Goal: Task Accomplishment & Management: Use online tool/utility

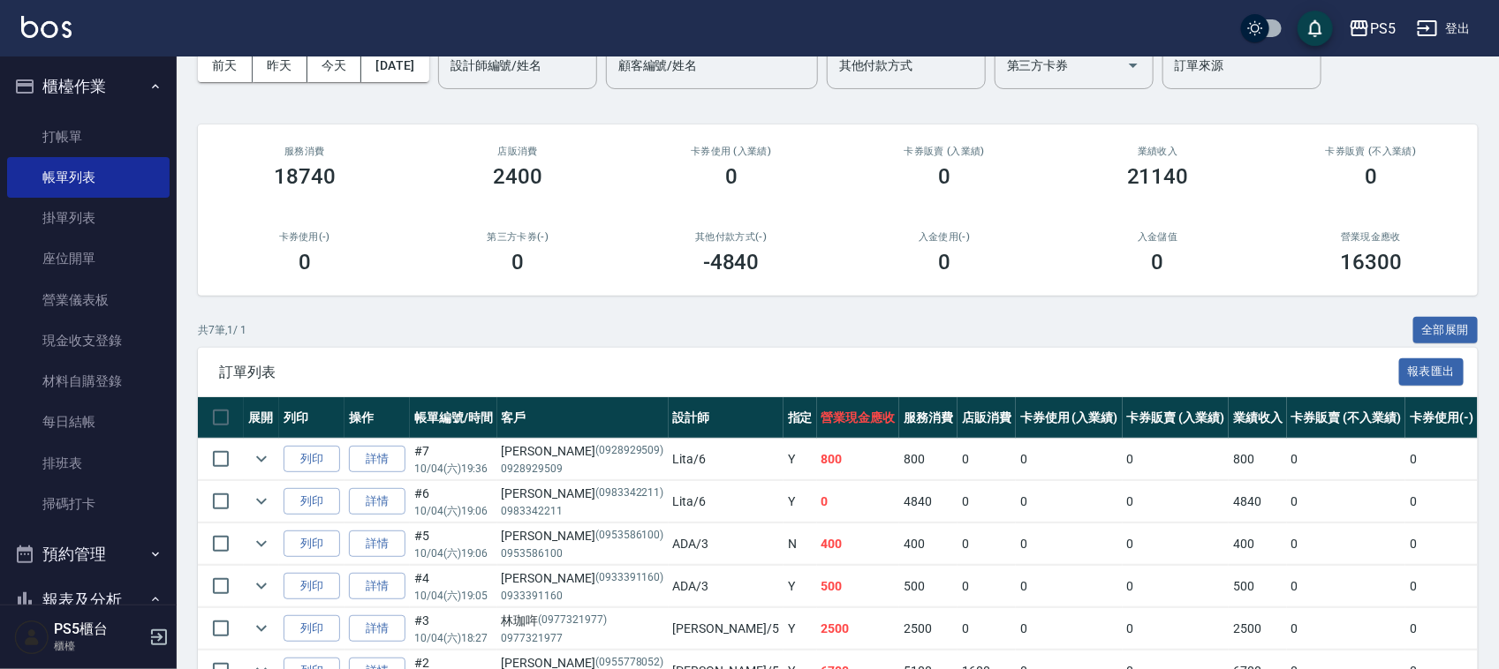
scroll to position [221, 0]
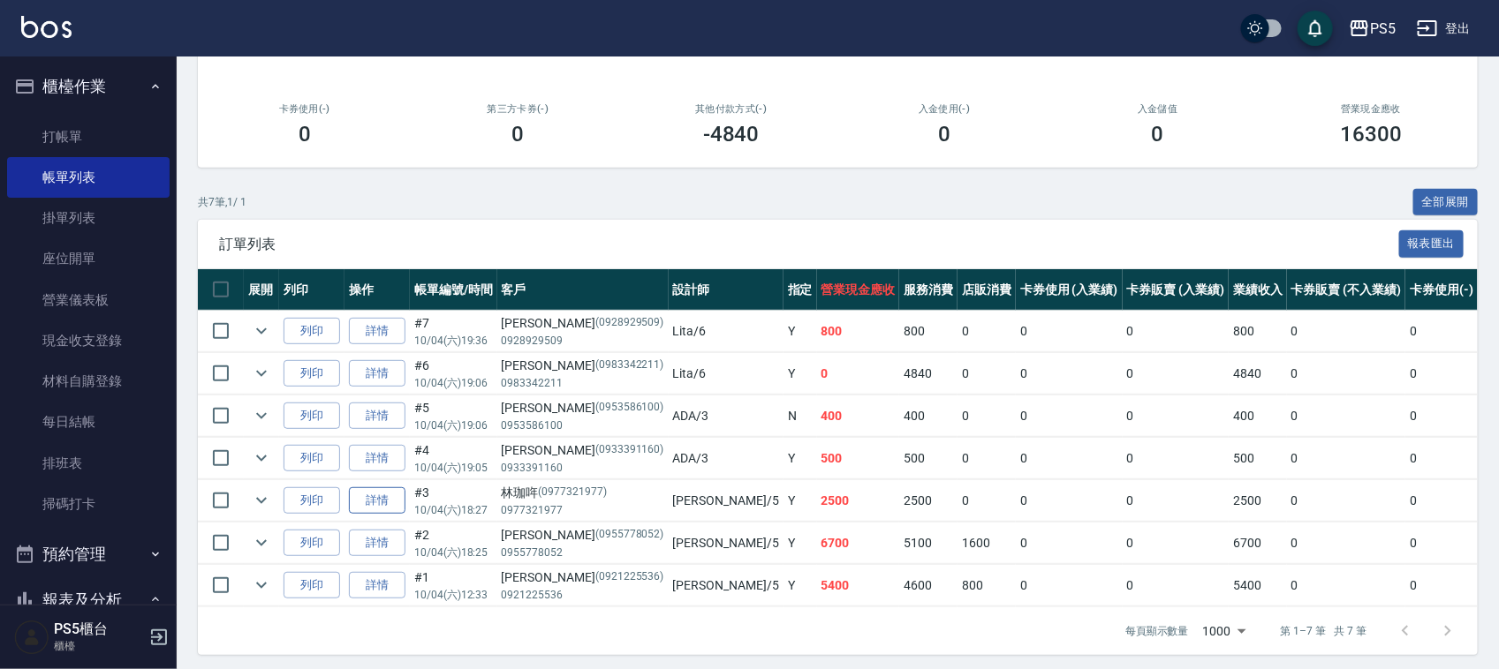
click at [393, 502] on link "詳情" at bounding box center [377, 501] width 57 height 27
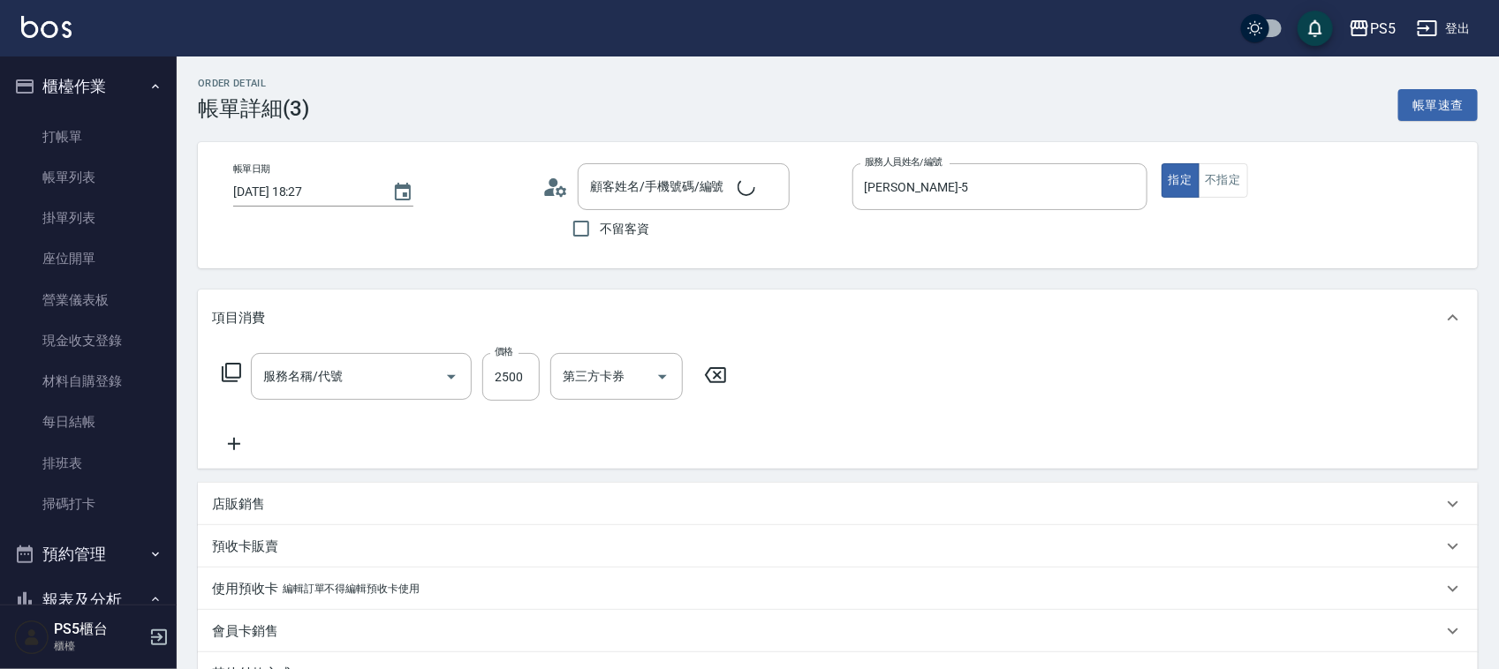
type input "2025/10/04 18:27"
type input "Jolie-5"
type input "旗艦生化冷燙(306)"
type input "林珈哖/0977321977/0977321977"
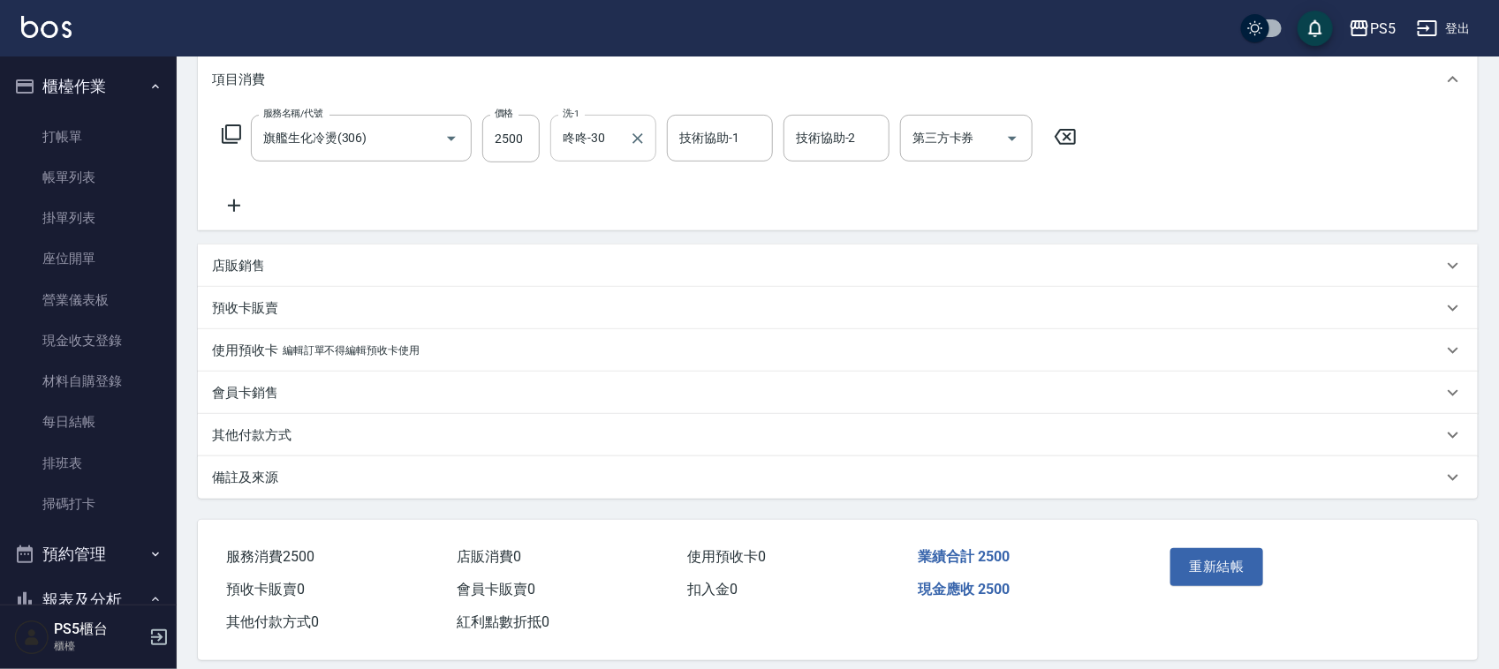
scroll to position [257, 0]
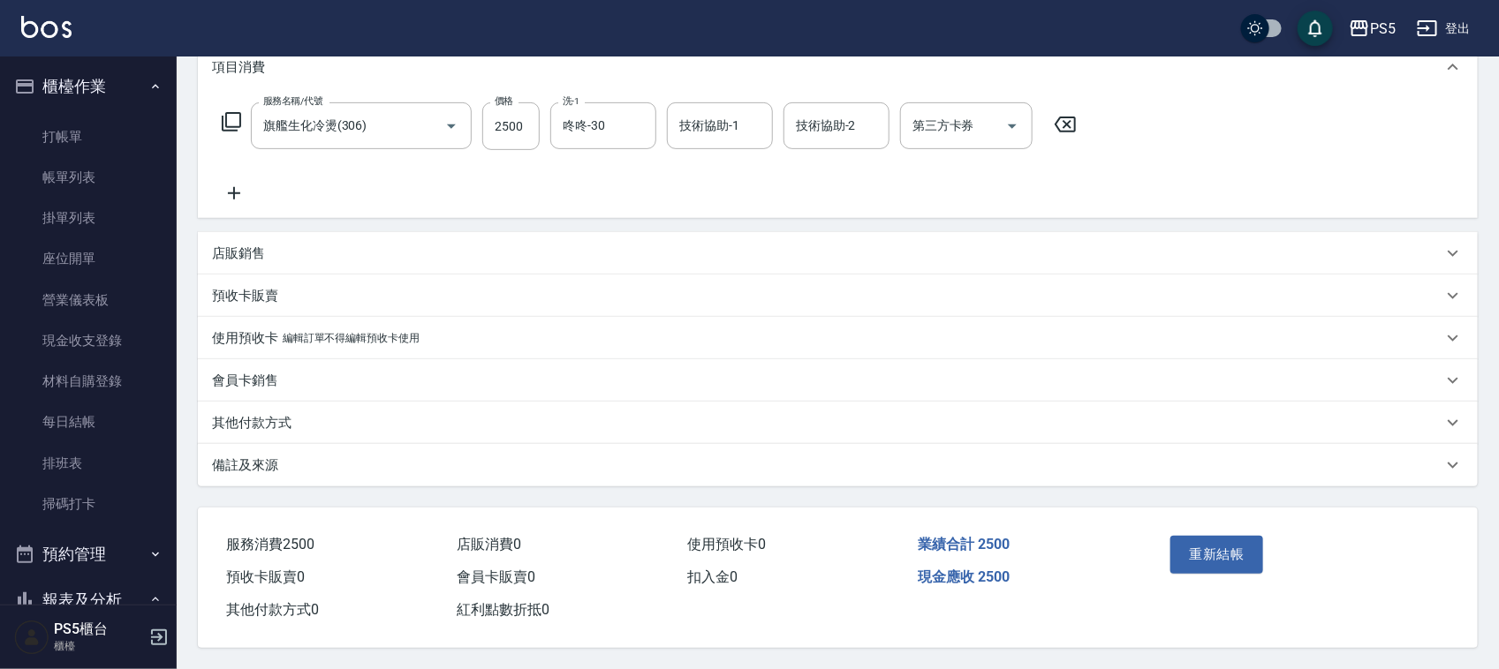
click at [259, 415] on p "其他付款方式" at bounding box center [251, 423] width 79 height 19
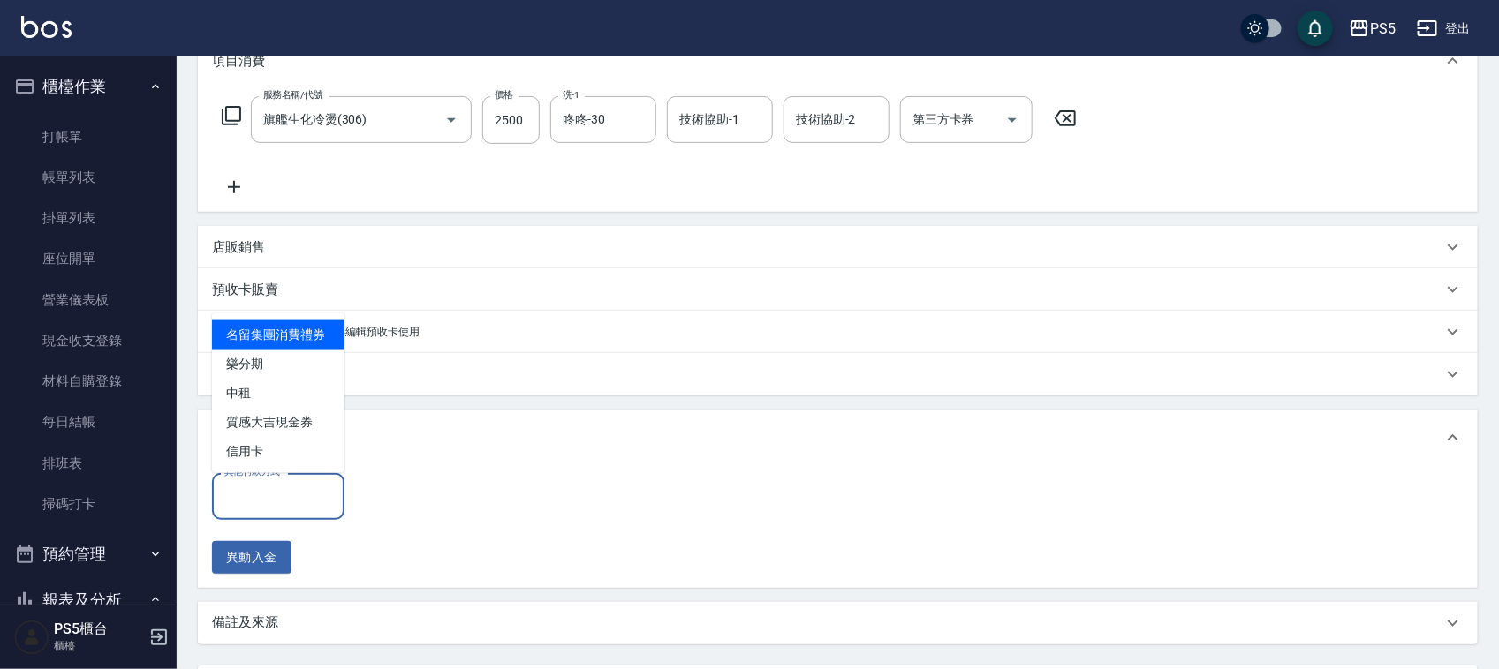
click at [268, 496] on input "其他付款方式" at bounding box center [278, 496] width 117 height 31
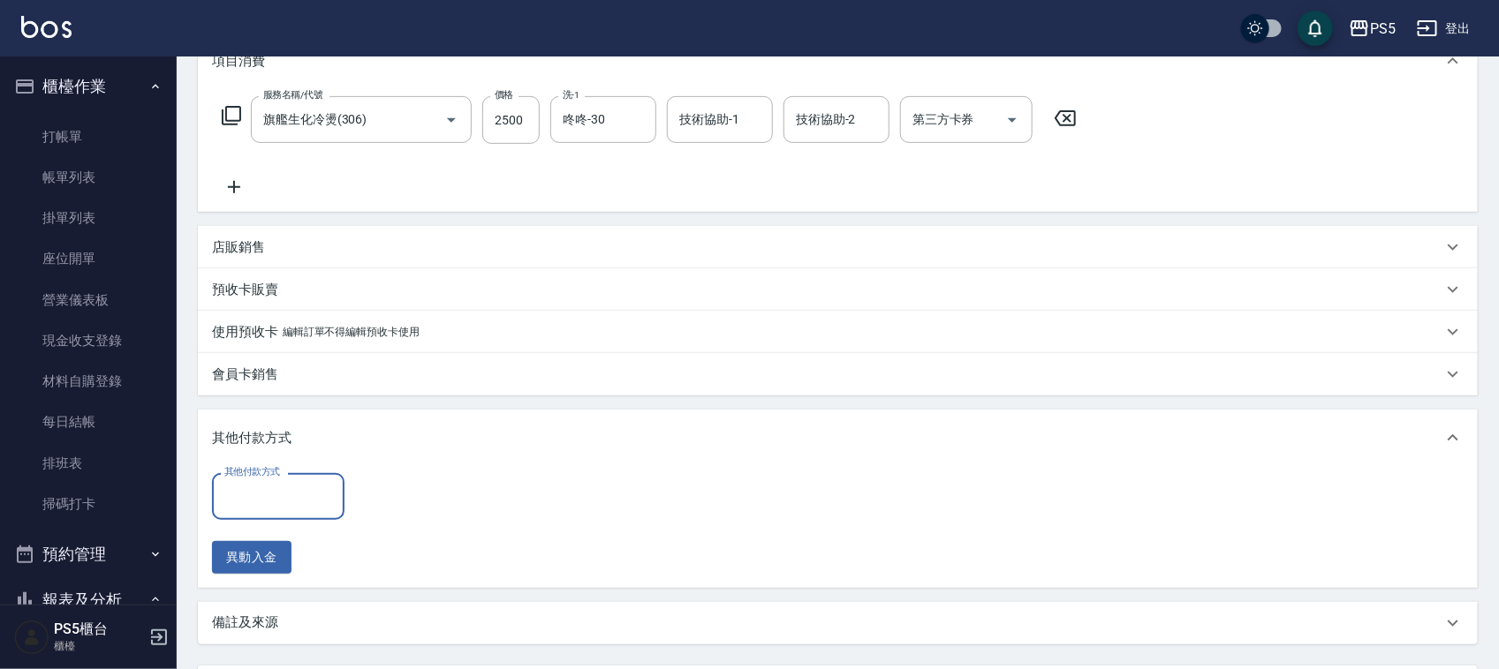
click at [300, 488] on input "其他付款方式" at bounding box center [278, 496] width 117 height 31
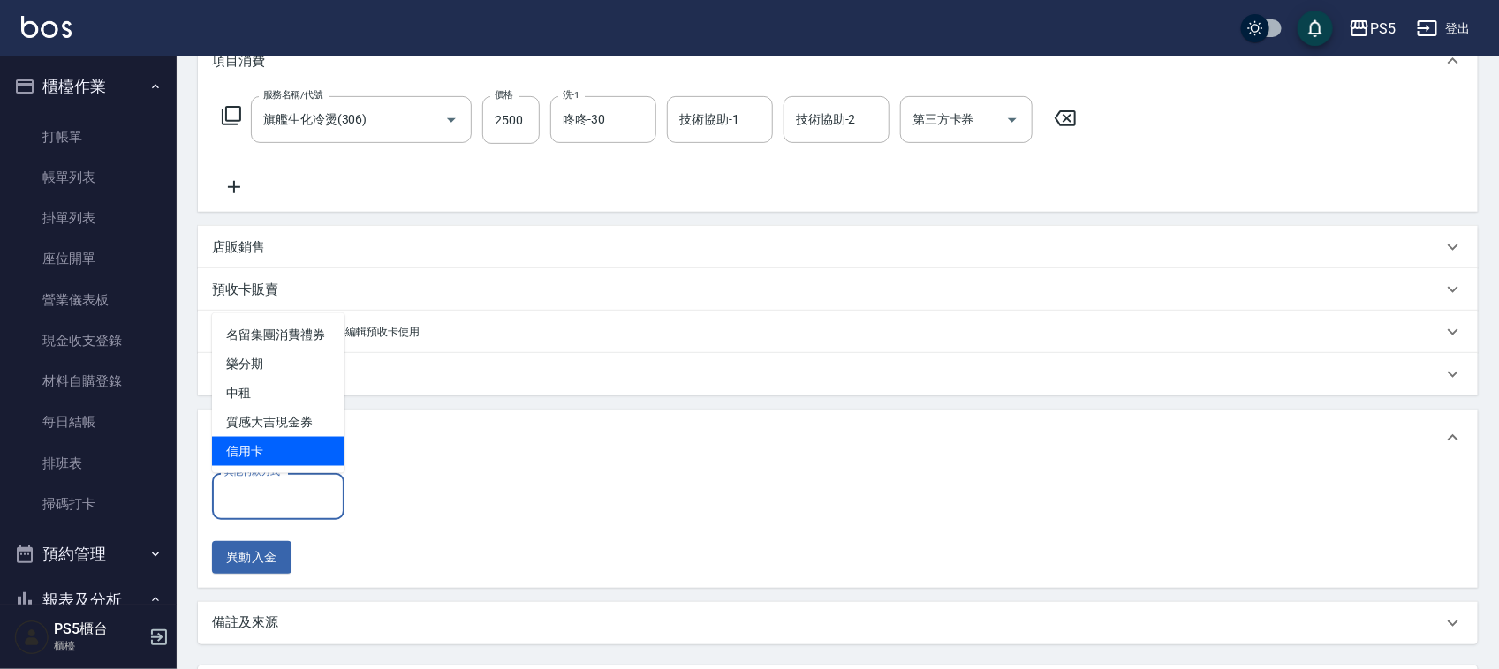
click at [253, 443] on span "信用卡" at bounding box center [278, 451] width 132 height 29
type input "信用卡"
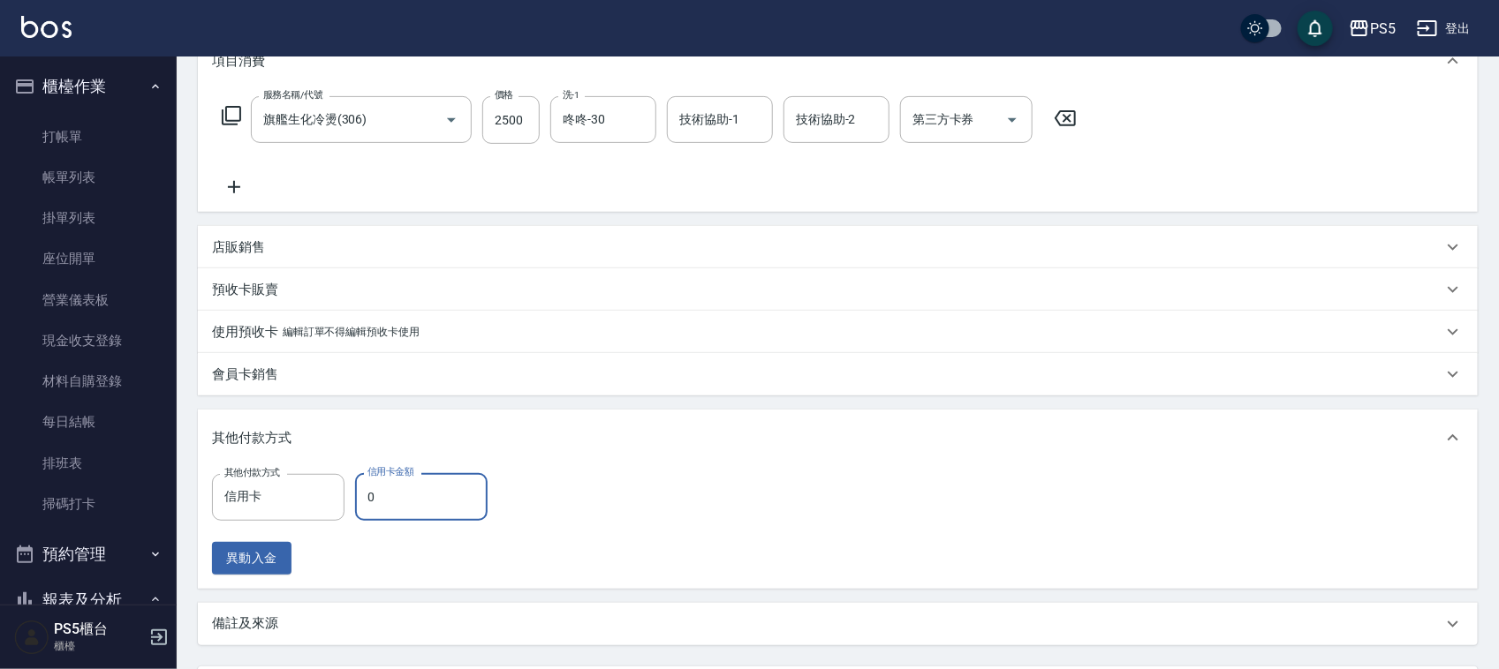
click at [389, 490] on input "0" at bounding box center [421, 497] width 132 height 48
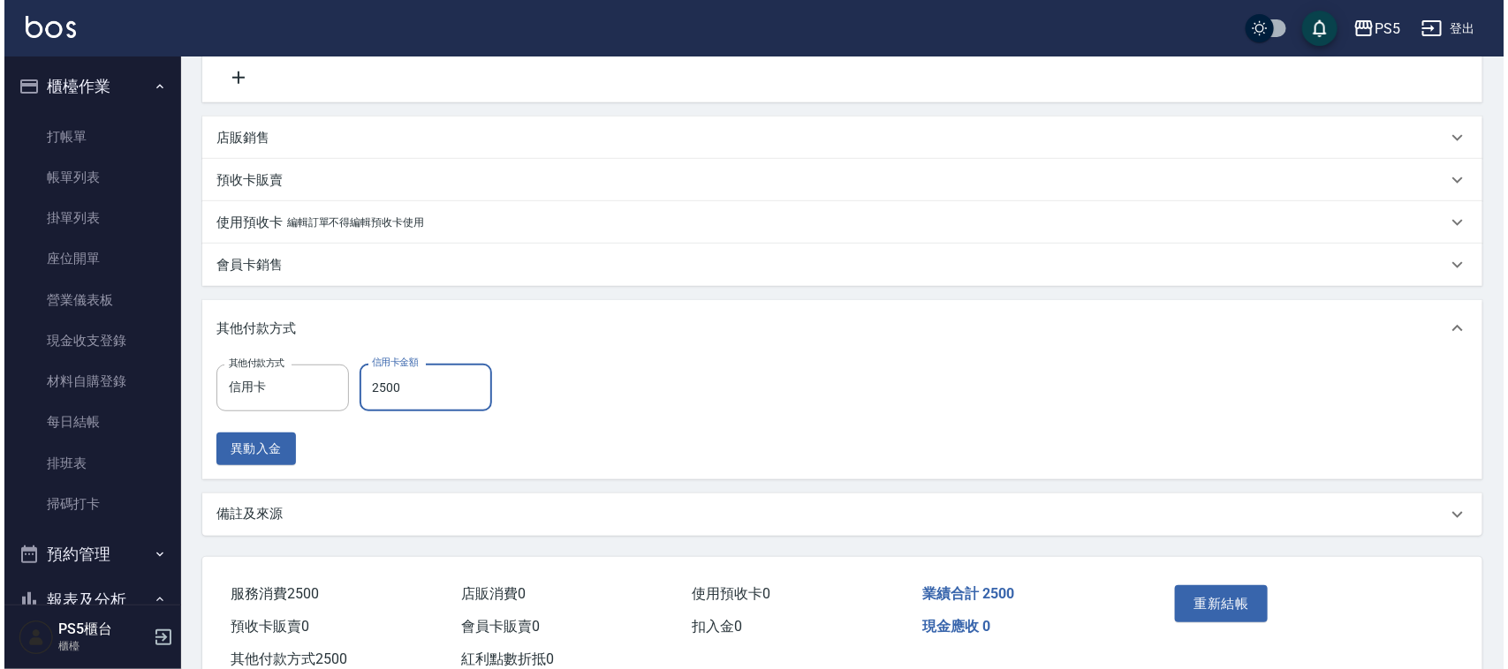
scroll to position [367, 0]
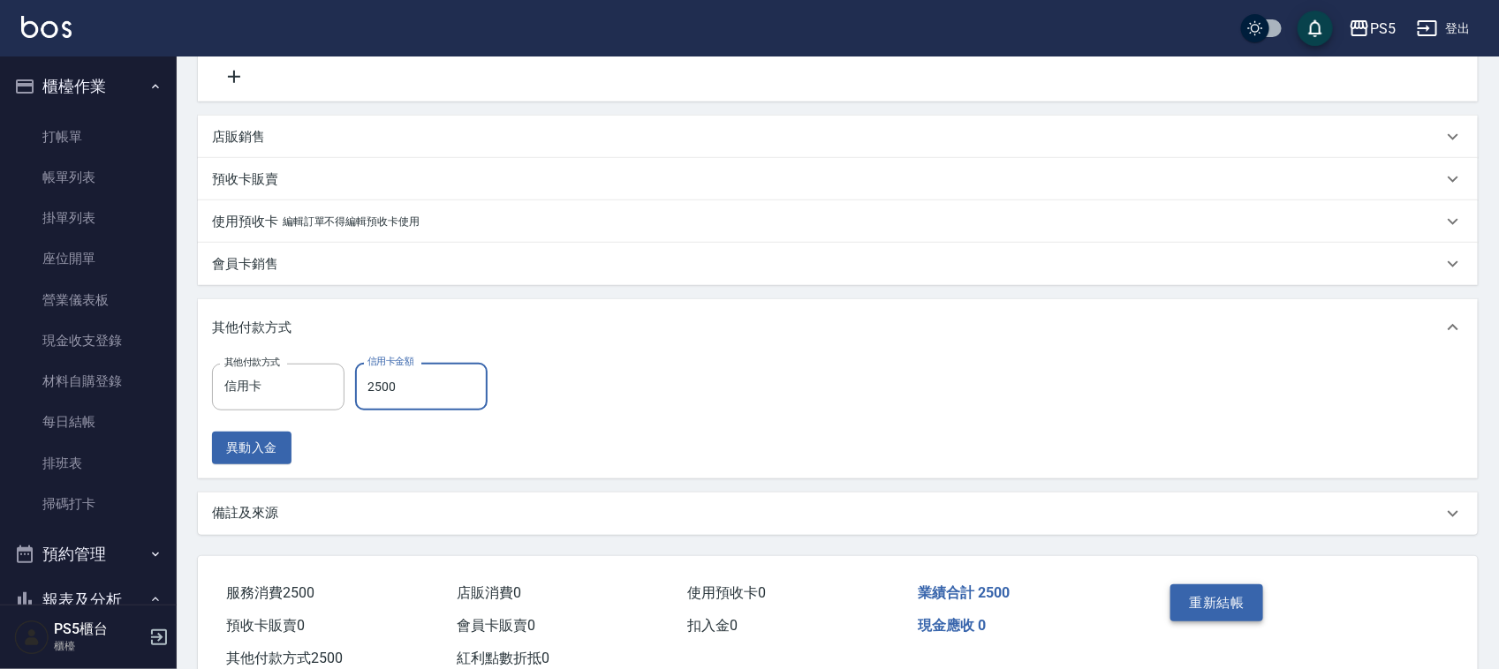
type input "2500"
click at [1206, 596] on button "重新結帳" at bounding box center [1217, 603] width 94 height 37
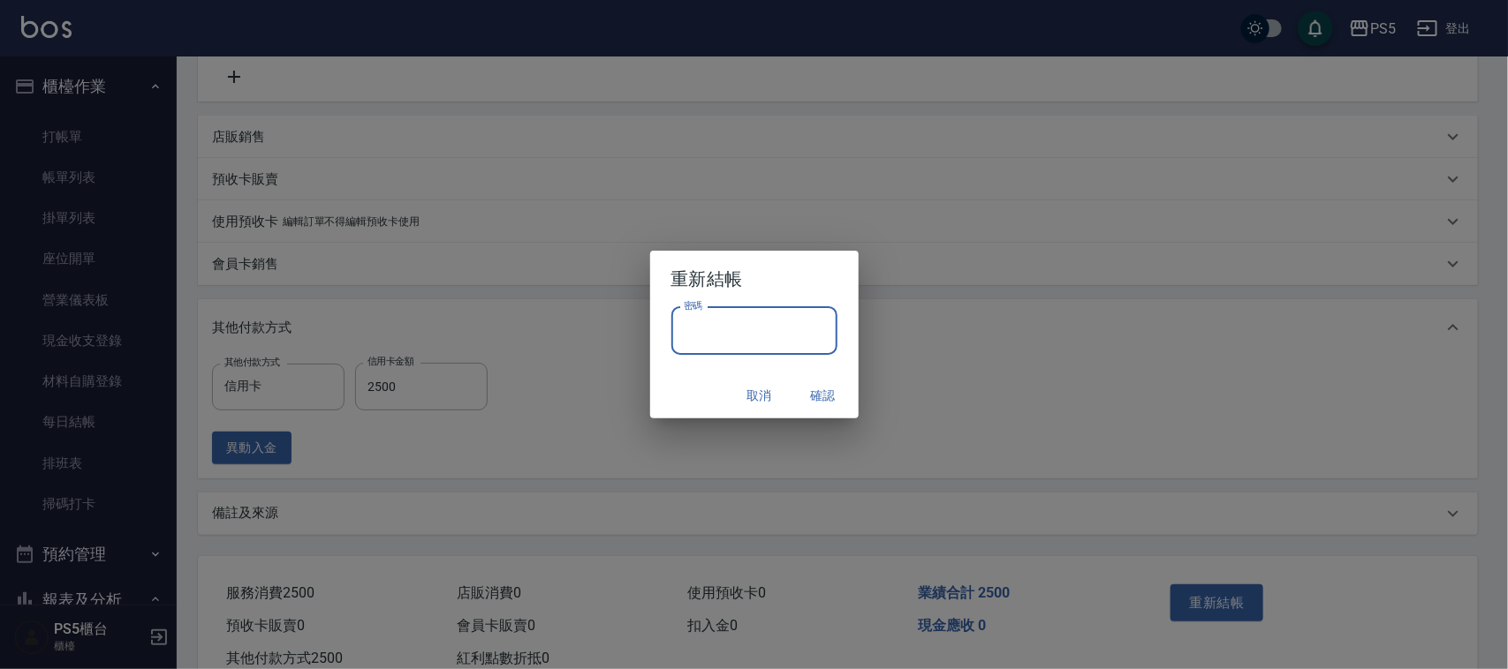
click at [731, 324] on input "密碼" at bounding box center [754, 331] width 166 height 48
type input "****"
click at [823, 393] on button "確認" at bounding box center [823, 396] width 57 height 33
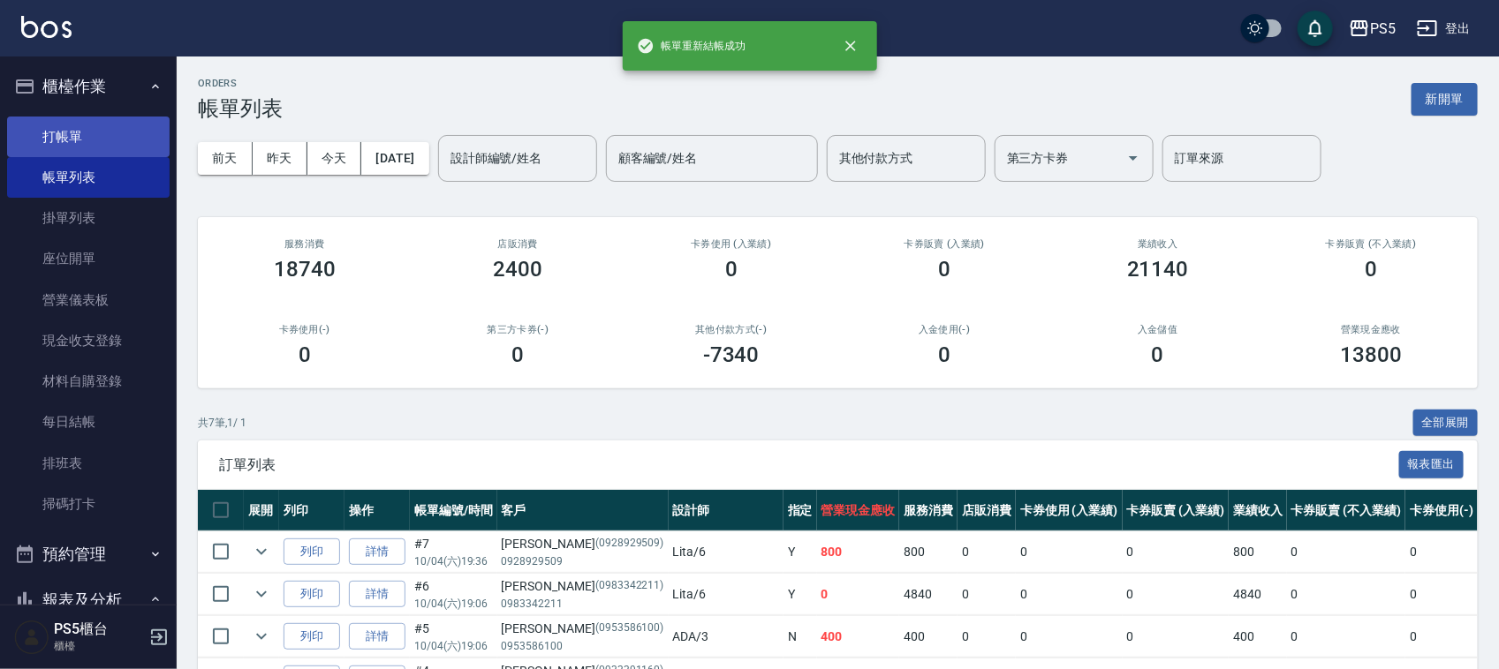
click at [75, 128] on link "打帳單" at bounding box center [88, 137] width 163 height 41
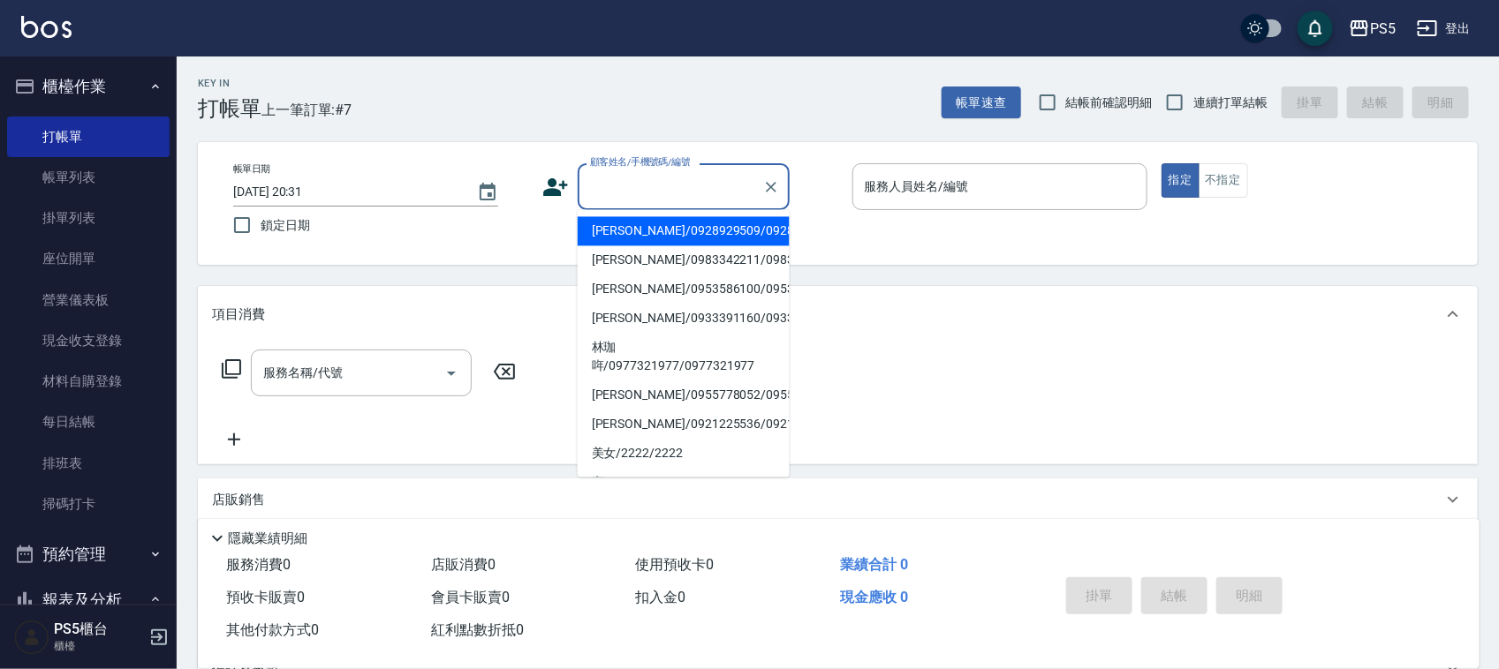
click at [618, 177] on input "顧客姓名/手機號碼/編號" at bounding box center [671, 186] width 170 height 31
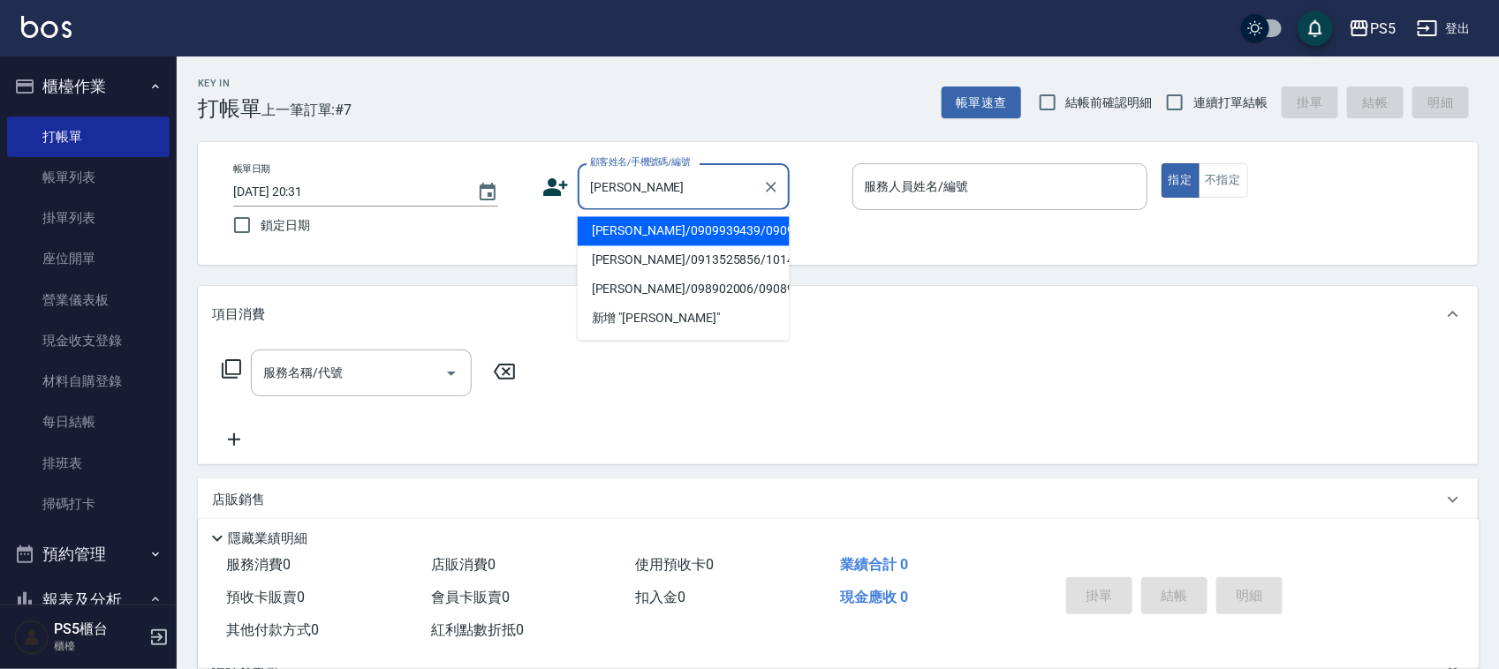
click at [623, 276] on li "張佳琦/0913525856/10141" at bounding box center [684, 260] width 212 height 29
type input "張佳琦/0913525856/10141"
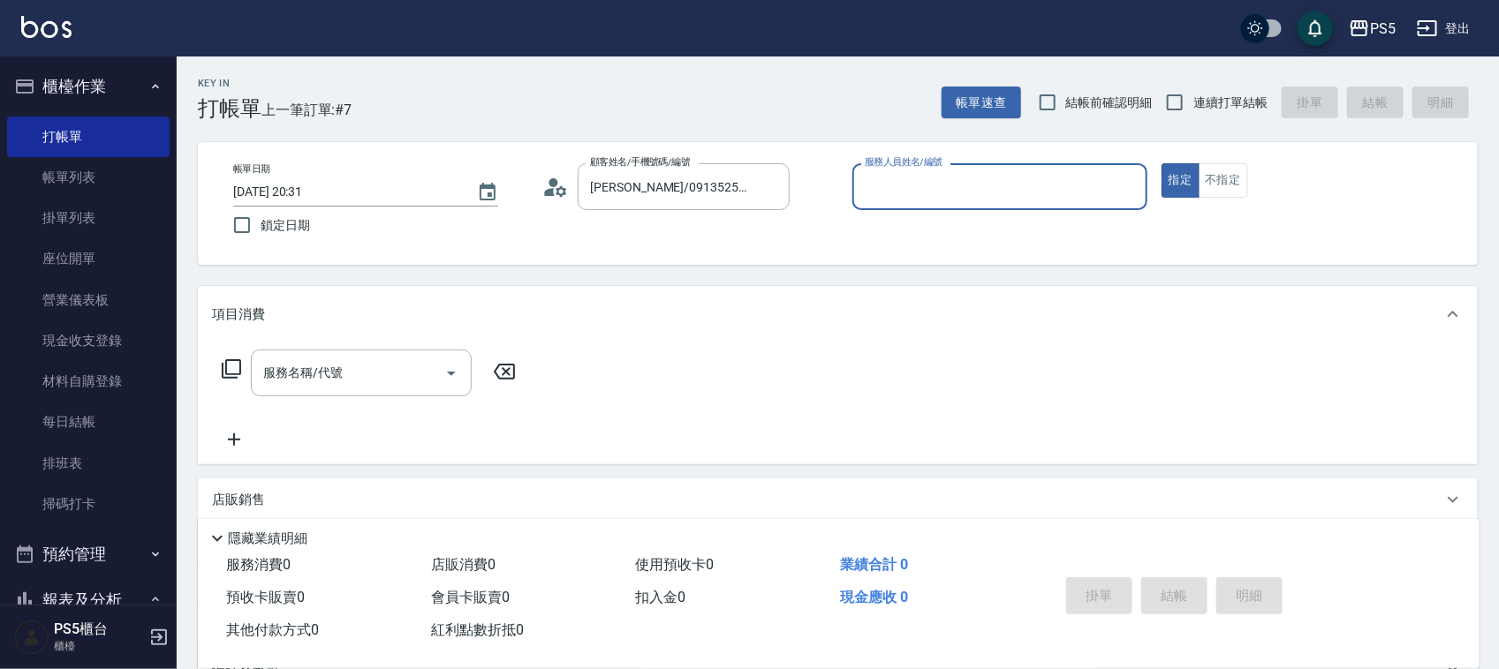
type input "Jolie-5"
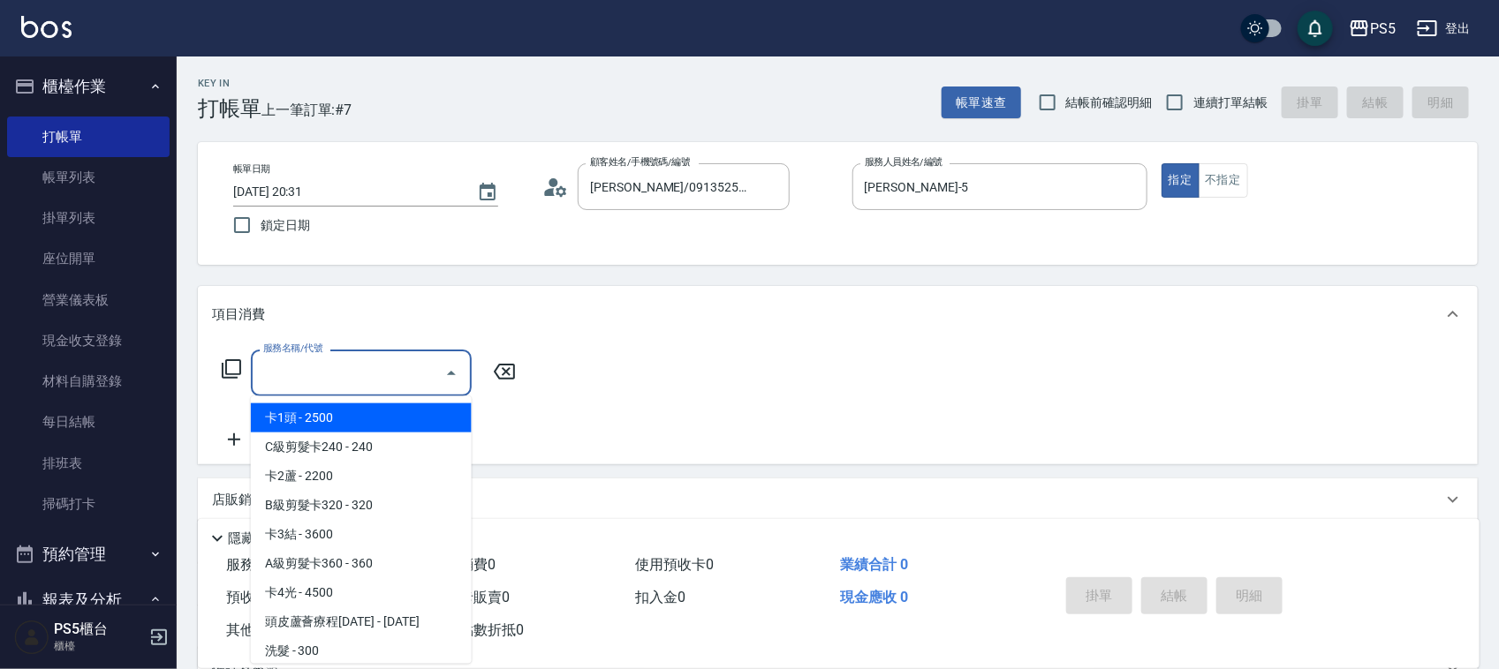
click at [382, 359] on input "服務名稱/代號" at bounding box center [348, 373] width 178 height 31
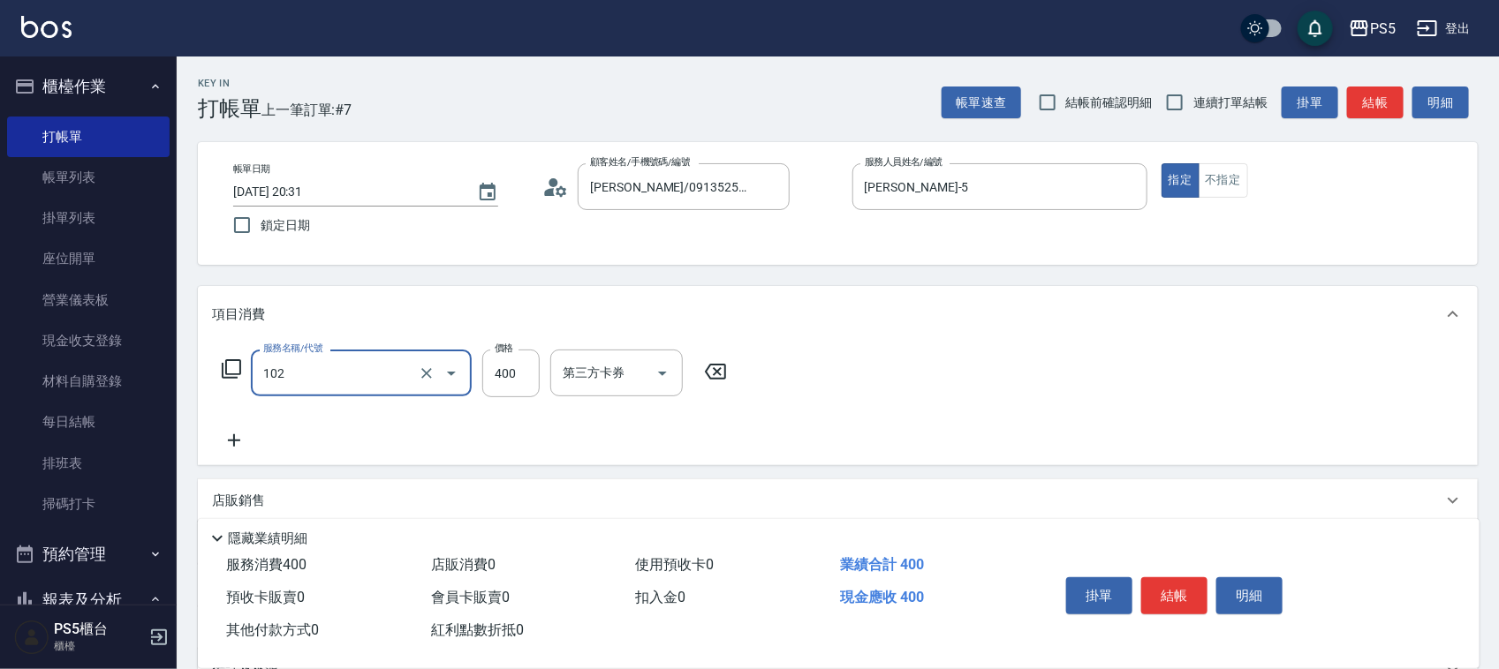
type input "精油洗髮(102)"
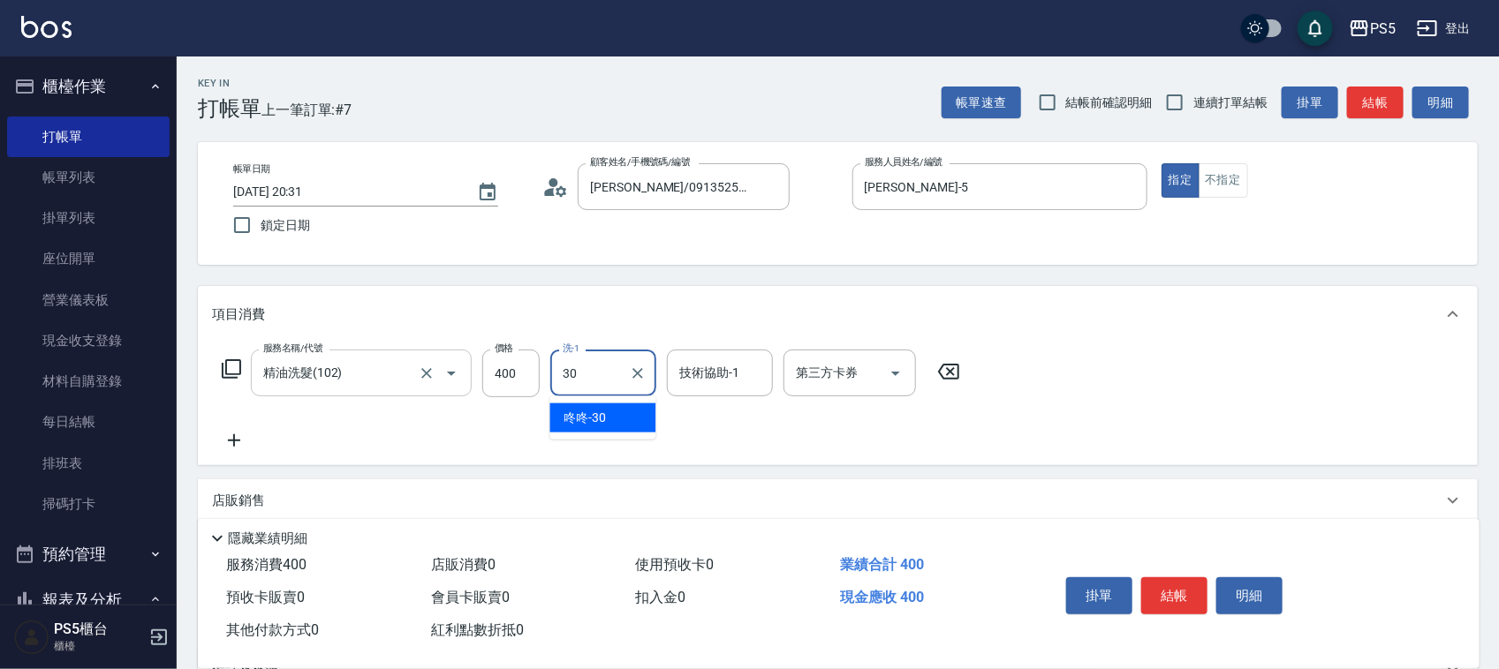
type input "咚咚-30"
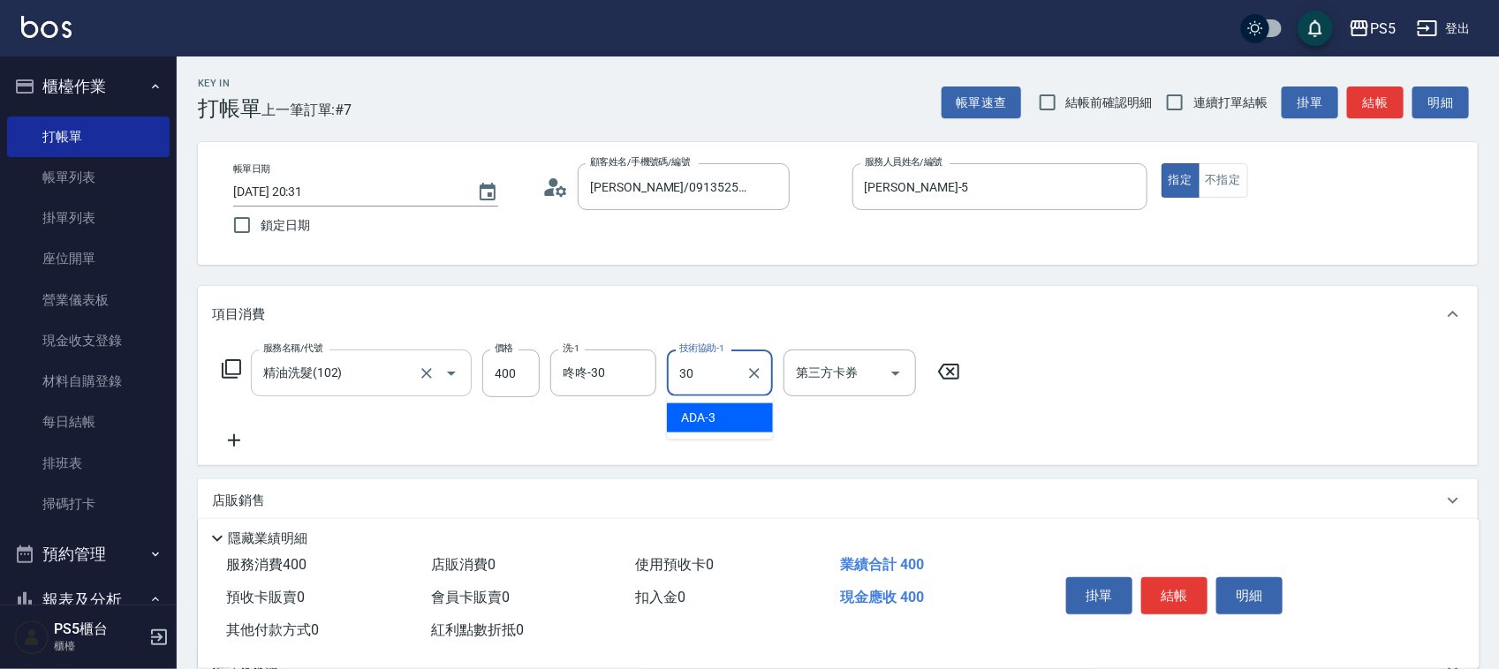
type input "咚咚-30"
click at [245, 429] on div "服務名稱/代號 精油洗髮(102) 服務名稱/代號 價格 400 價格 洗-1 咚咚-30 洗-1 技術協助-1 咚咚-30 技術協助-1 第三方卡券 第三方…" at bounding box center [591, 401] width 759 height 102
click at [241, 440] on icon at bounding box center [234, 440] width 44 height 21
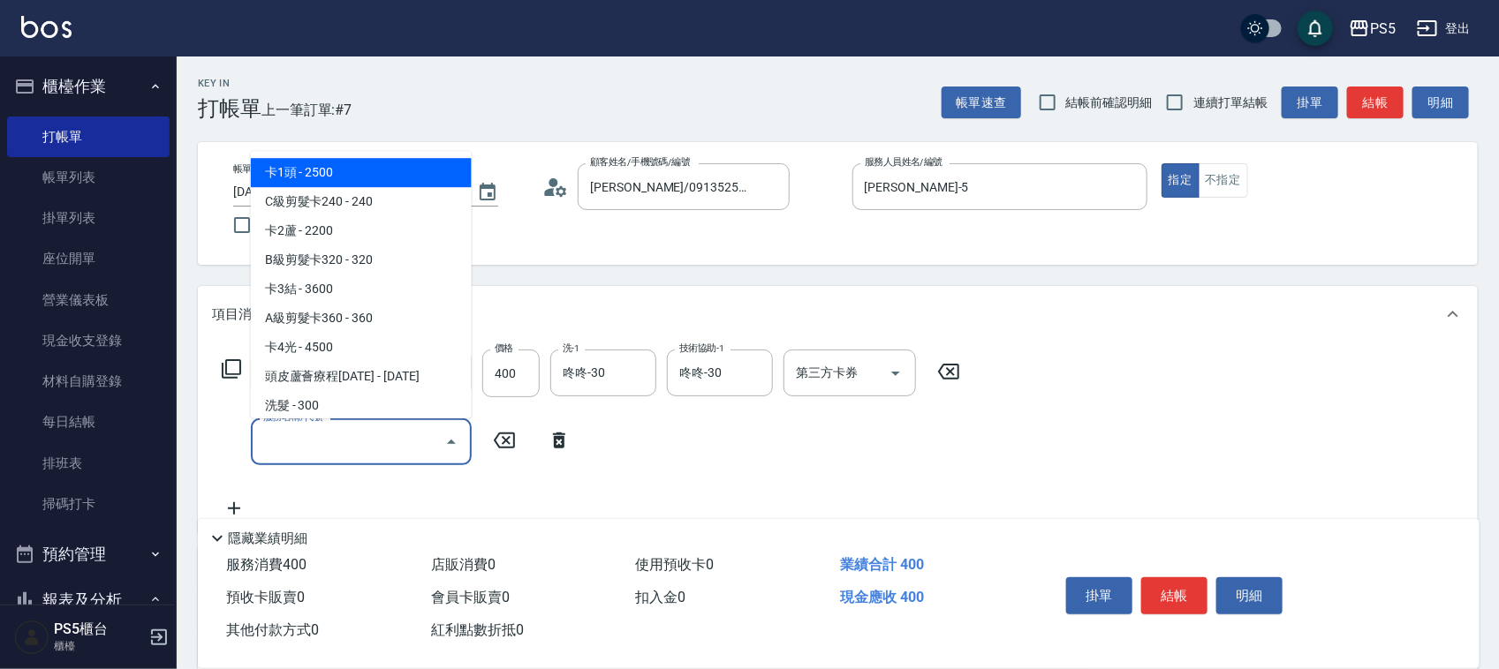
click at [334, 446] on input "服務名稱/代號" at bounding box center [348, 442] width 178 height 31
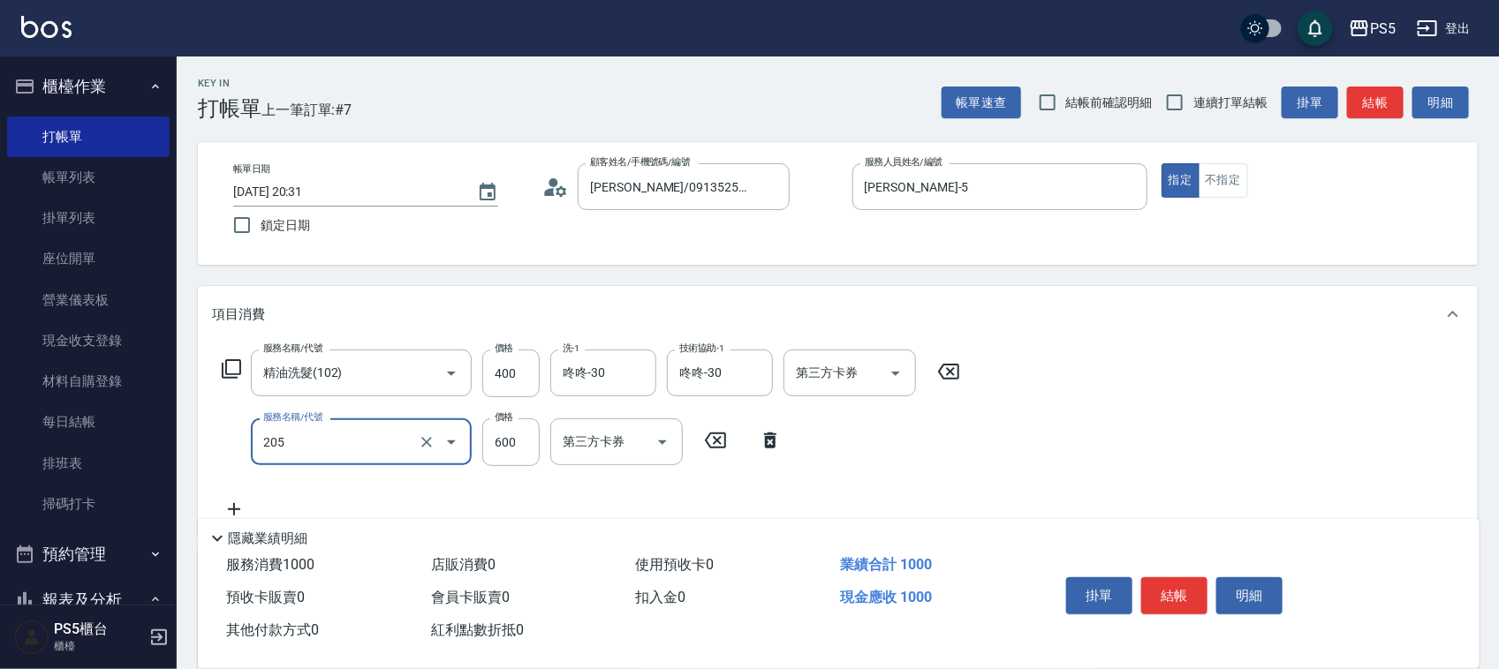
type input "A級洗剪600(205)"
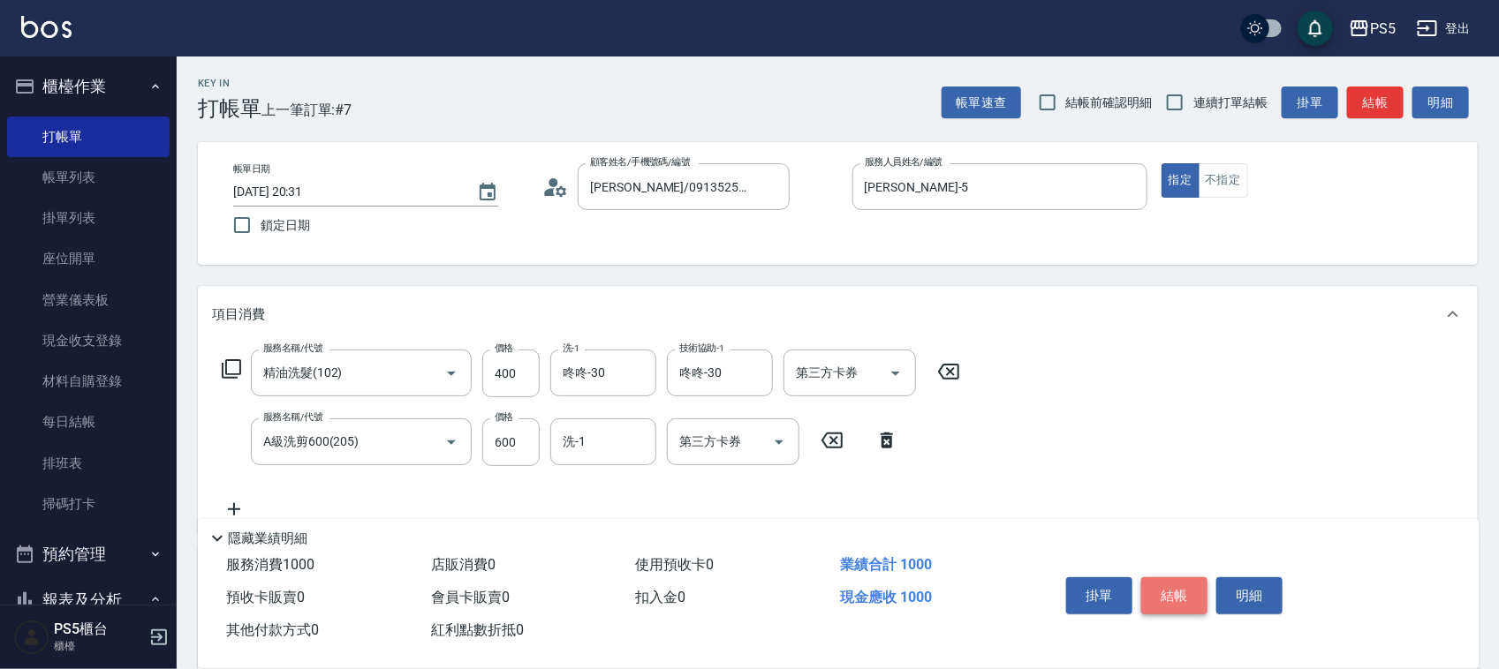
click at [1162, 579] on button "結帳" at bounding box center [1174, 596] width 66 height 37
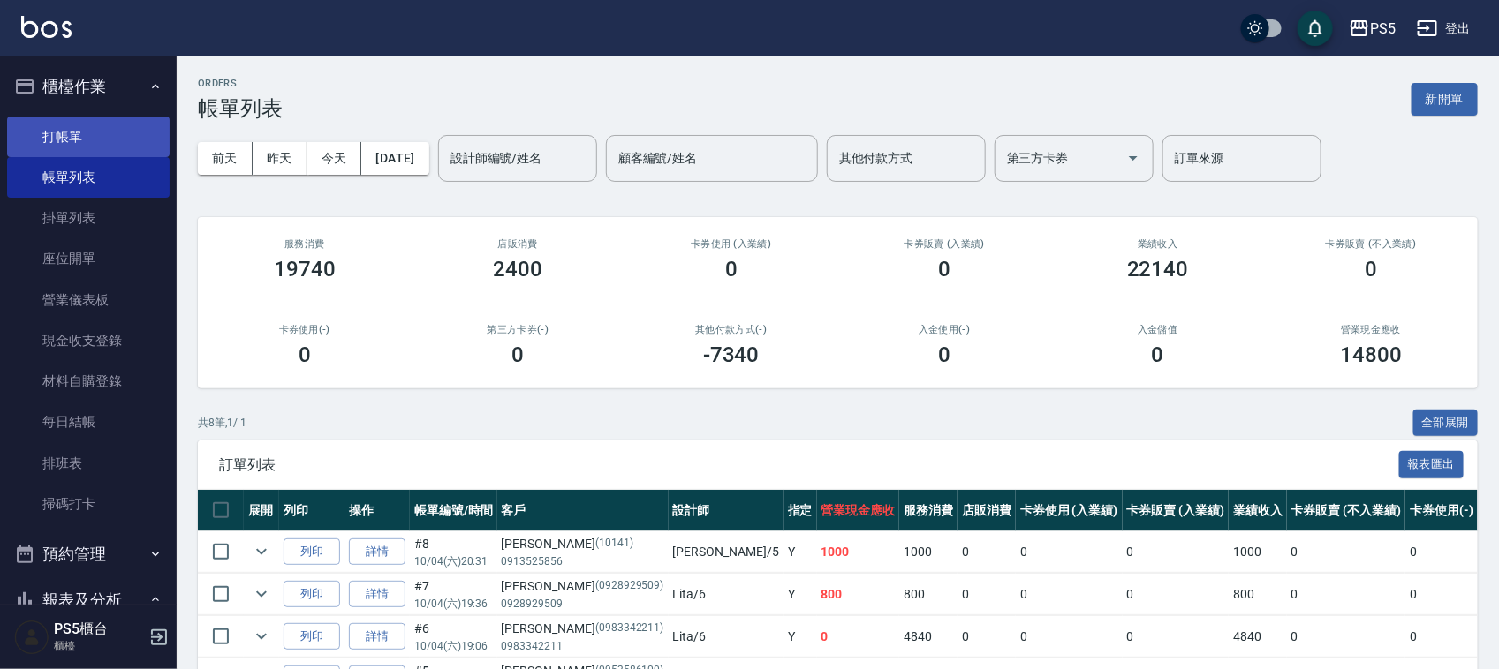
click at [41, 147] on link "打帳單" at bounding box center [88, 137] width 163 height 41
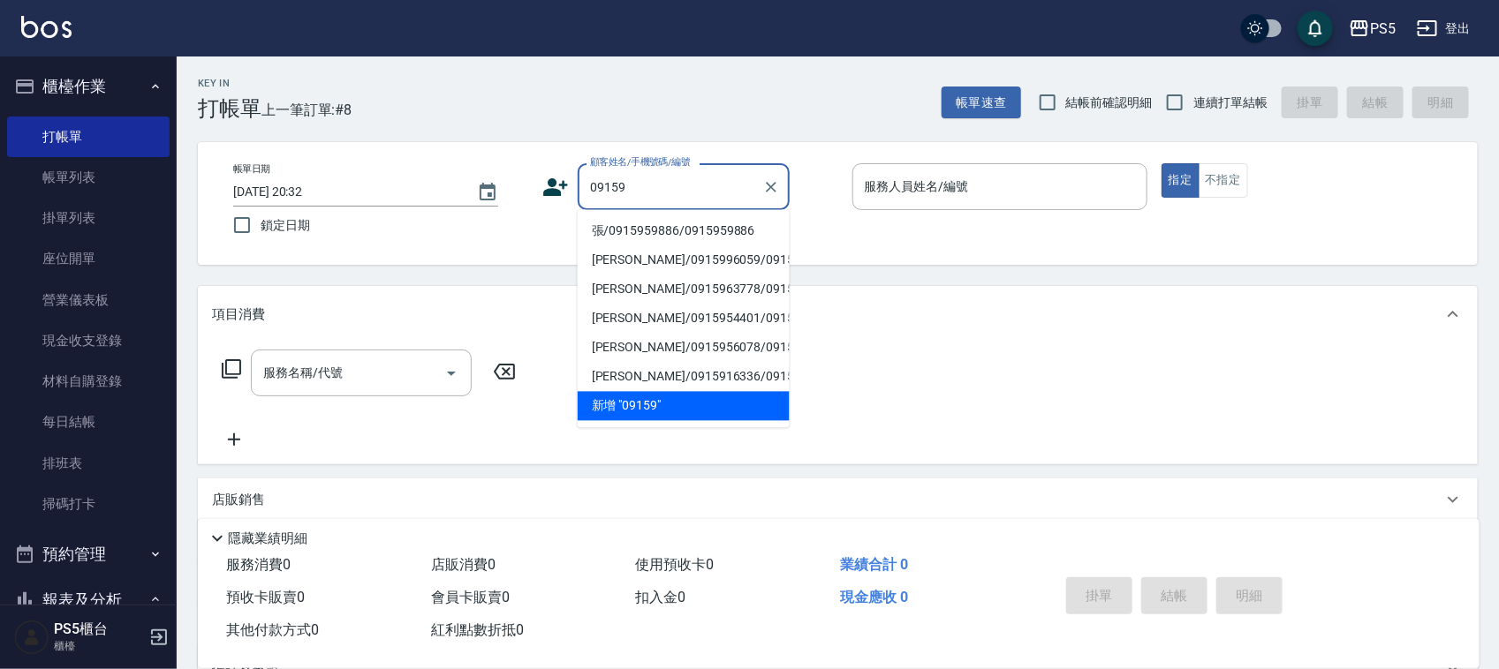
click at [691, 231] on li "張/0915959886/0915959886" at bounding box center [684, 231] width 212 height 29
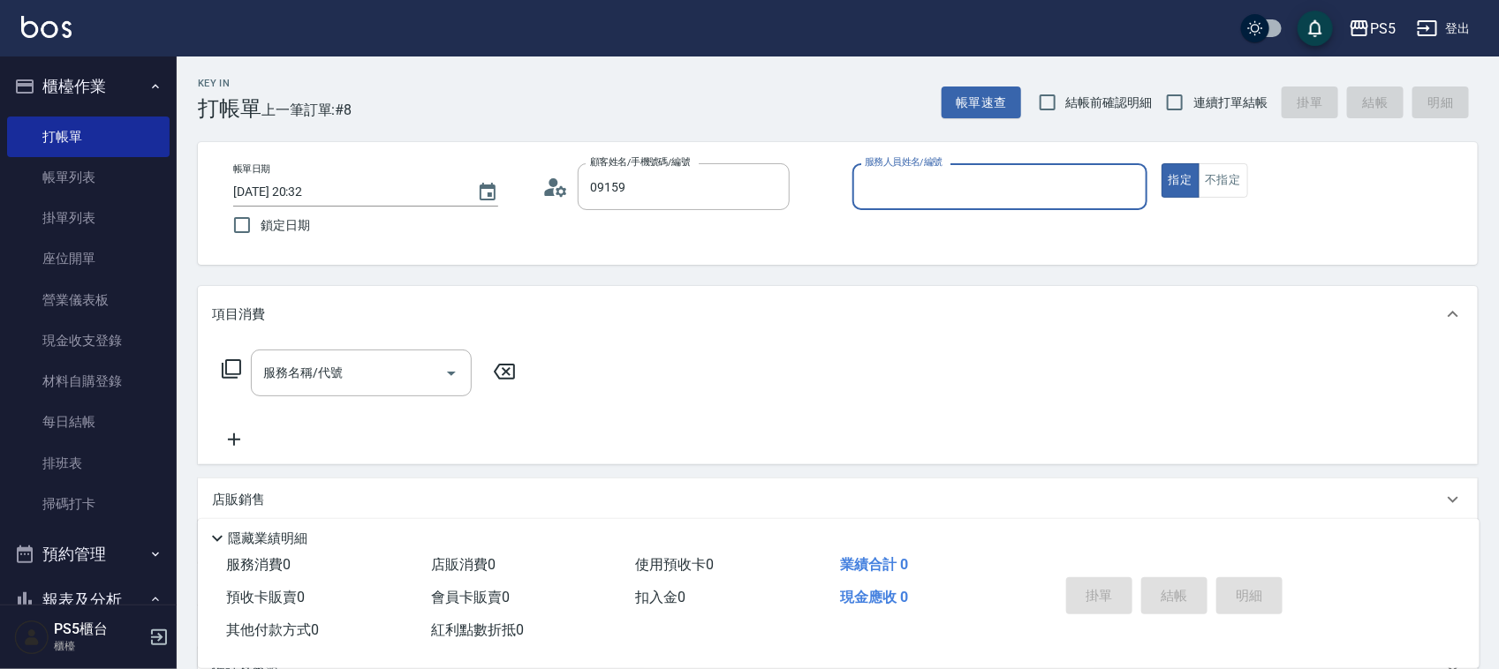
type input "張/0915959886/0915959886"
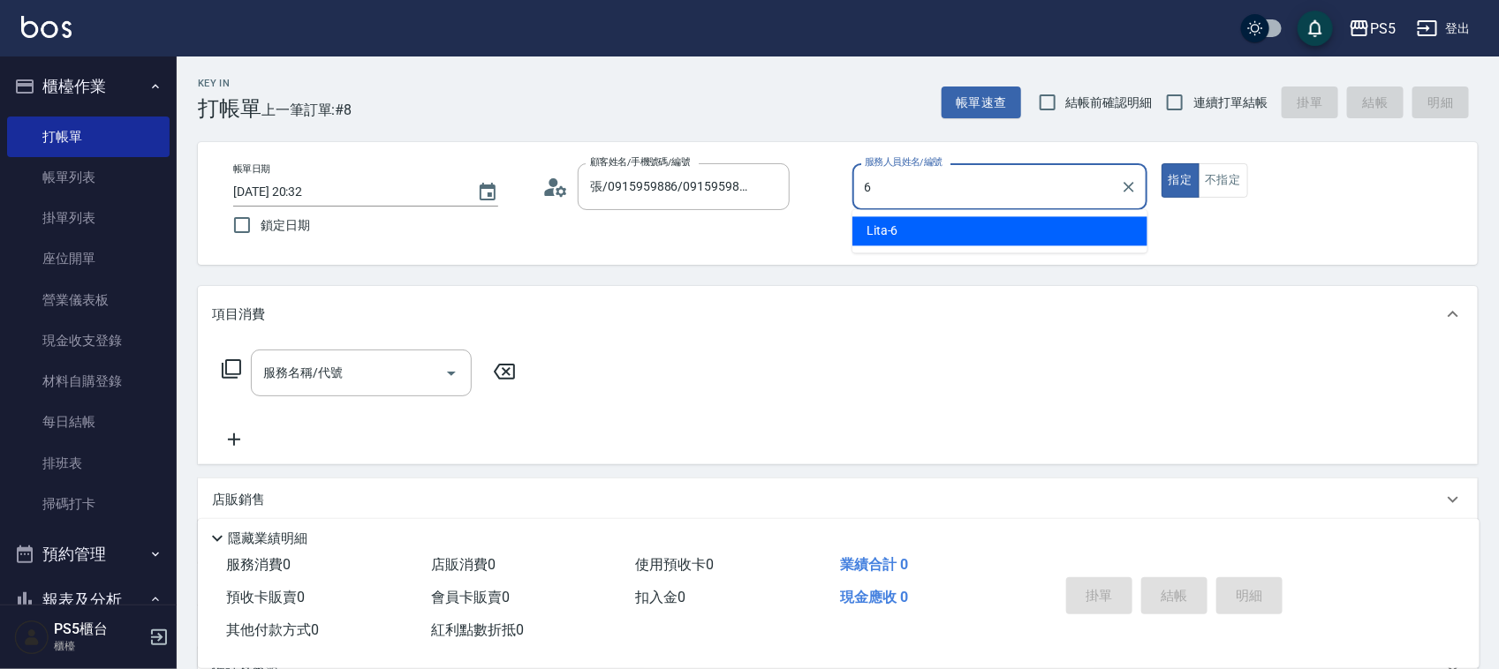
type input "Lita-6"
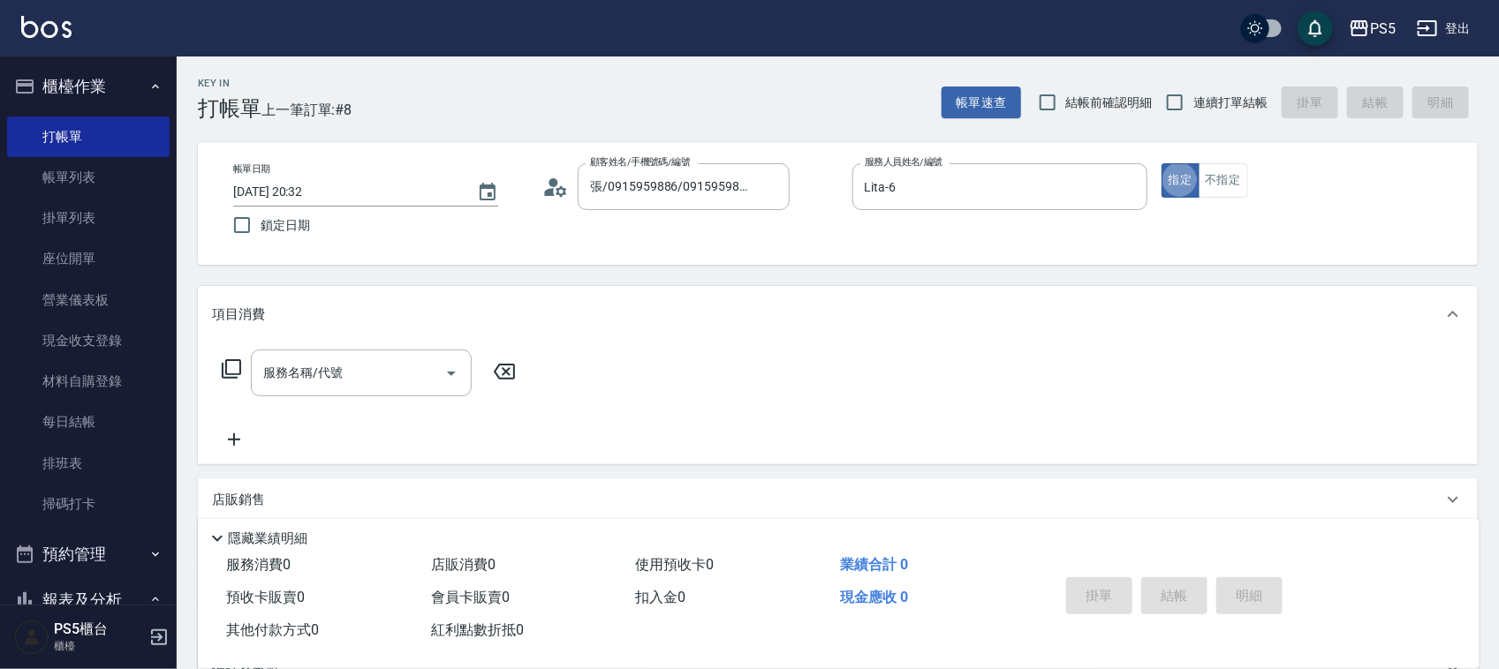
type button "true"
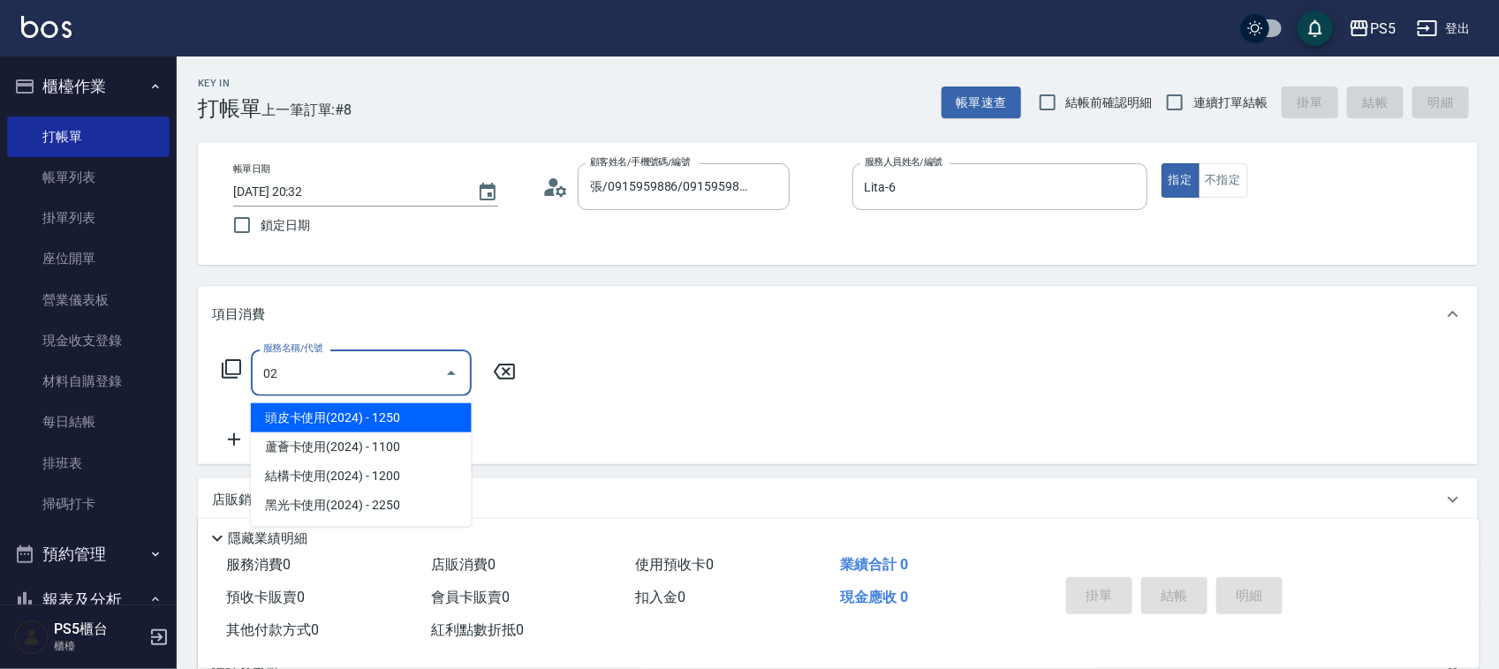
type input "0"
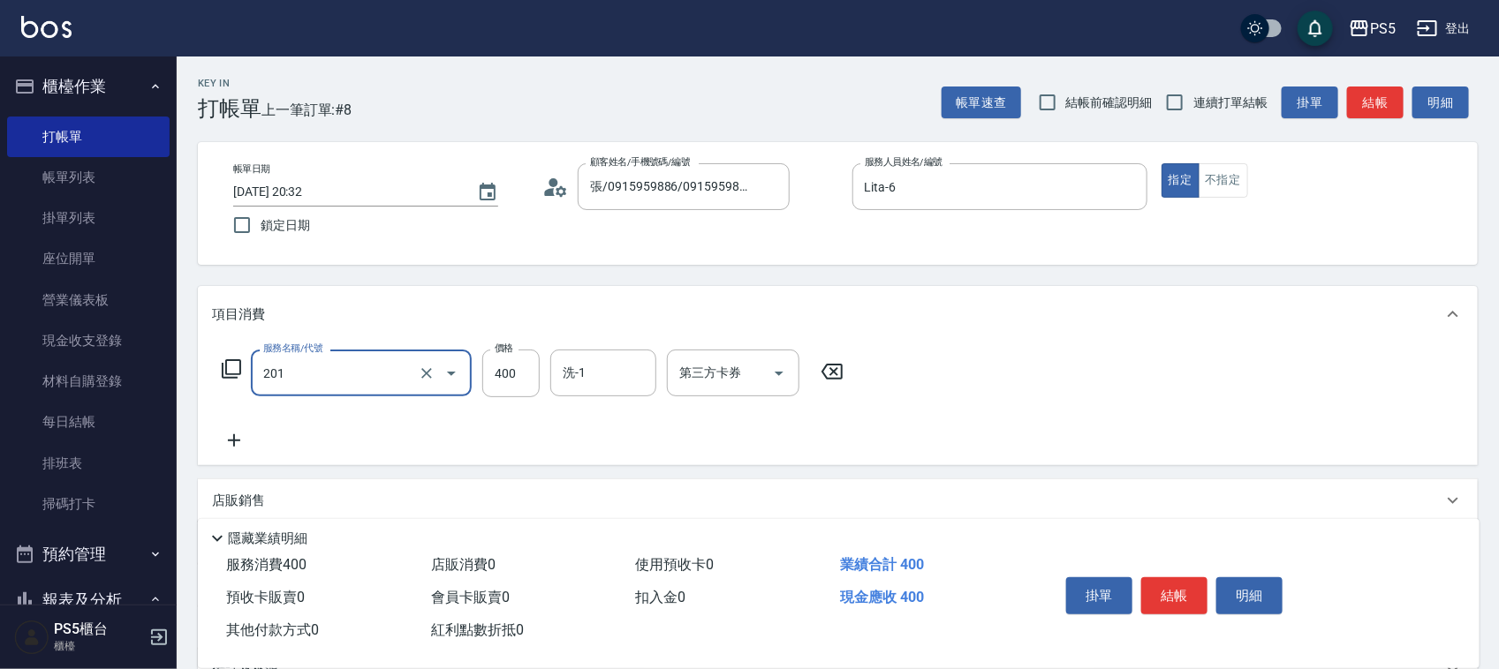
type input "洗剪400(201)"
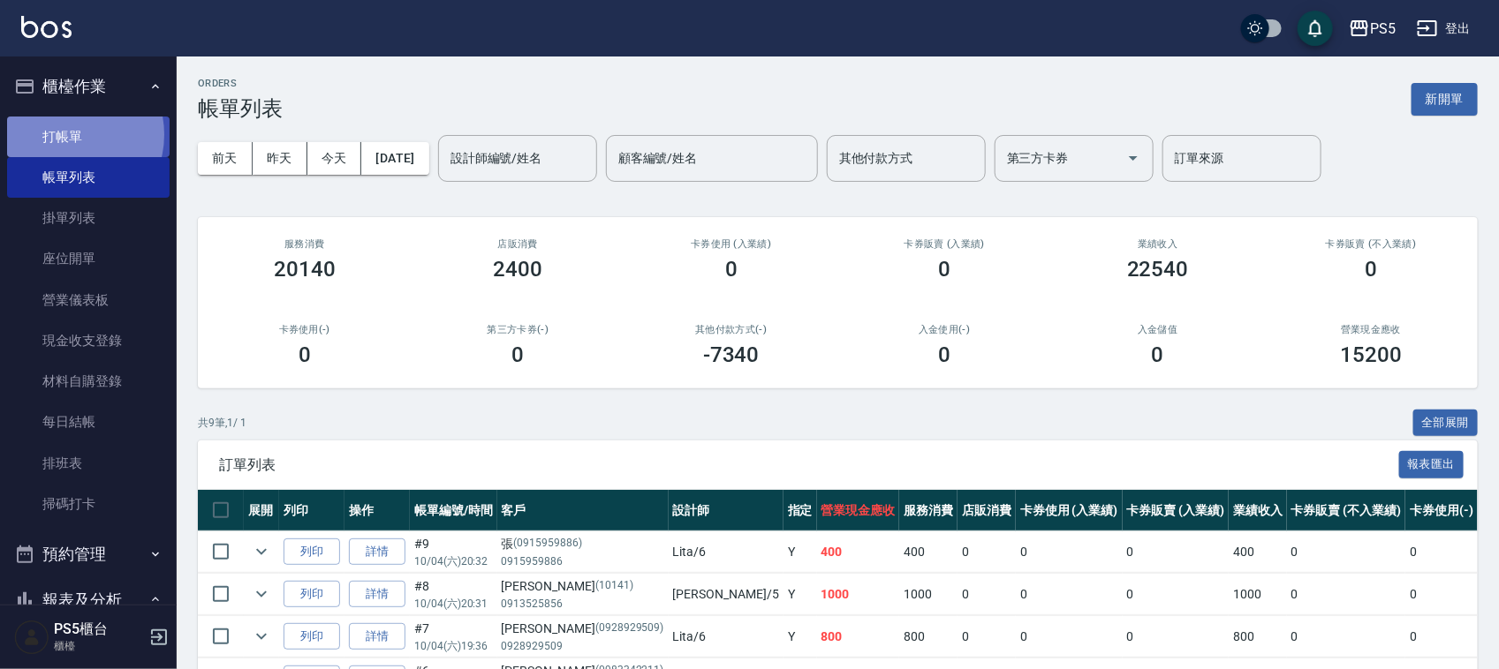
click at [69, 134] on link "打帳單" at bounding box center [88, 137] width 163 height 41
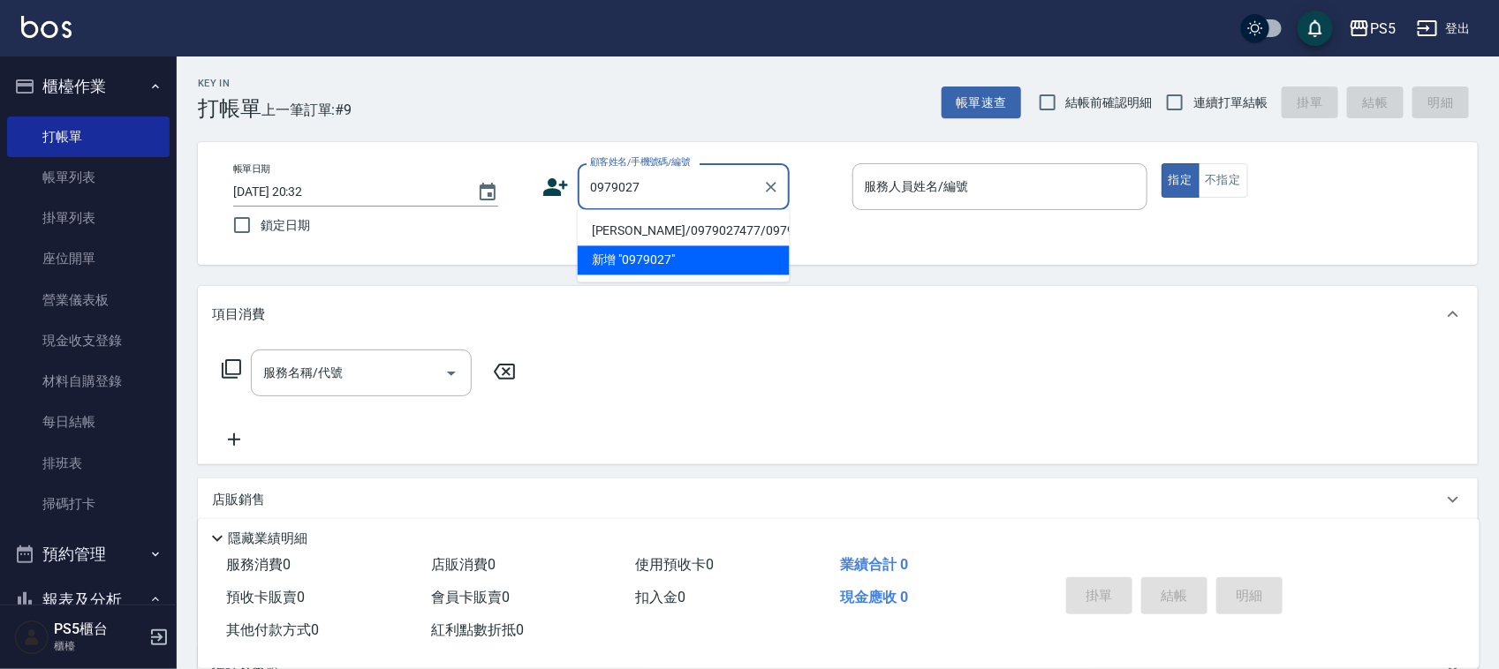
type input "吳伯鎧/0979027477/0979027477"
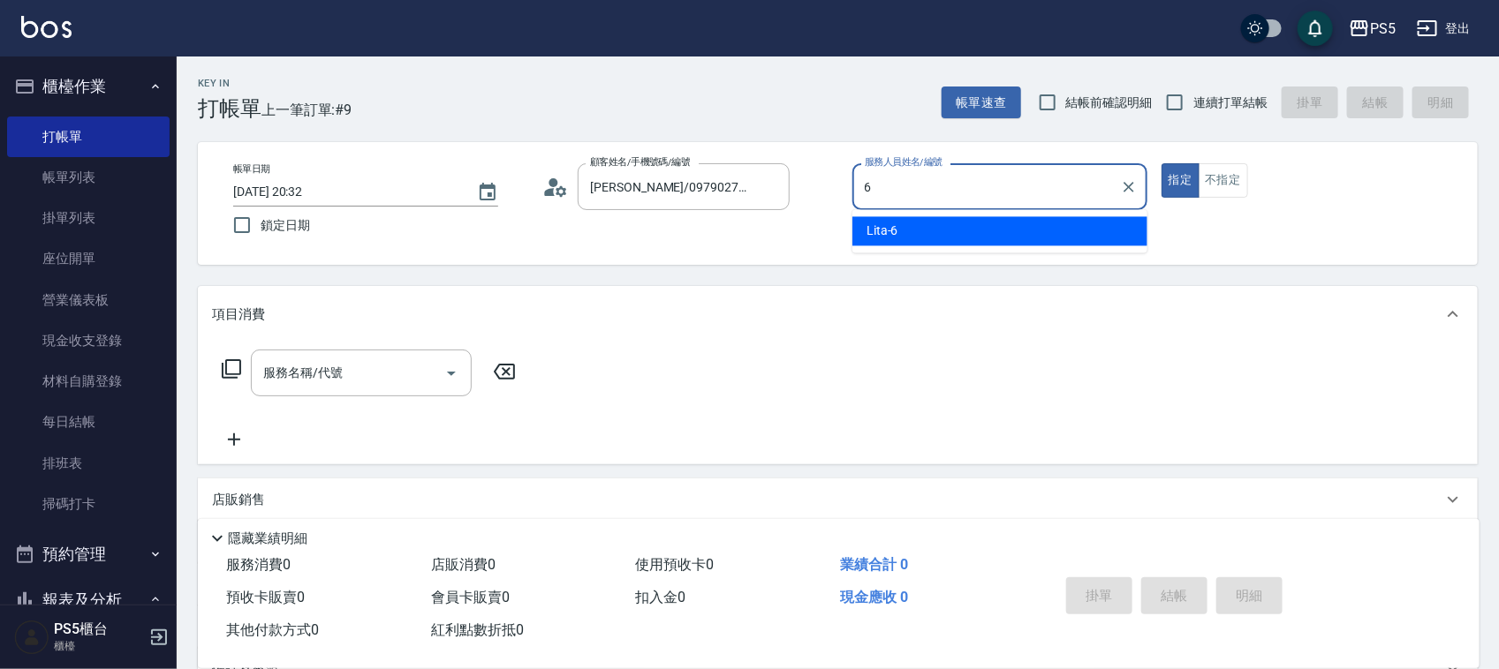
type input "Lita-6"
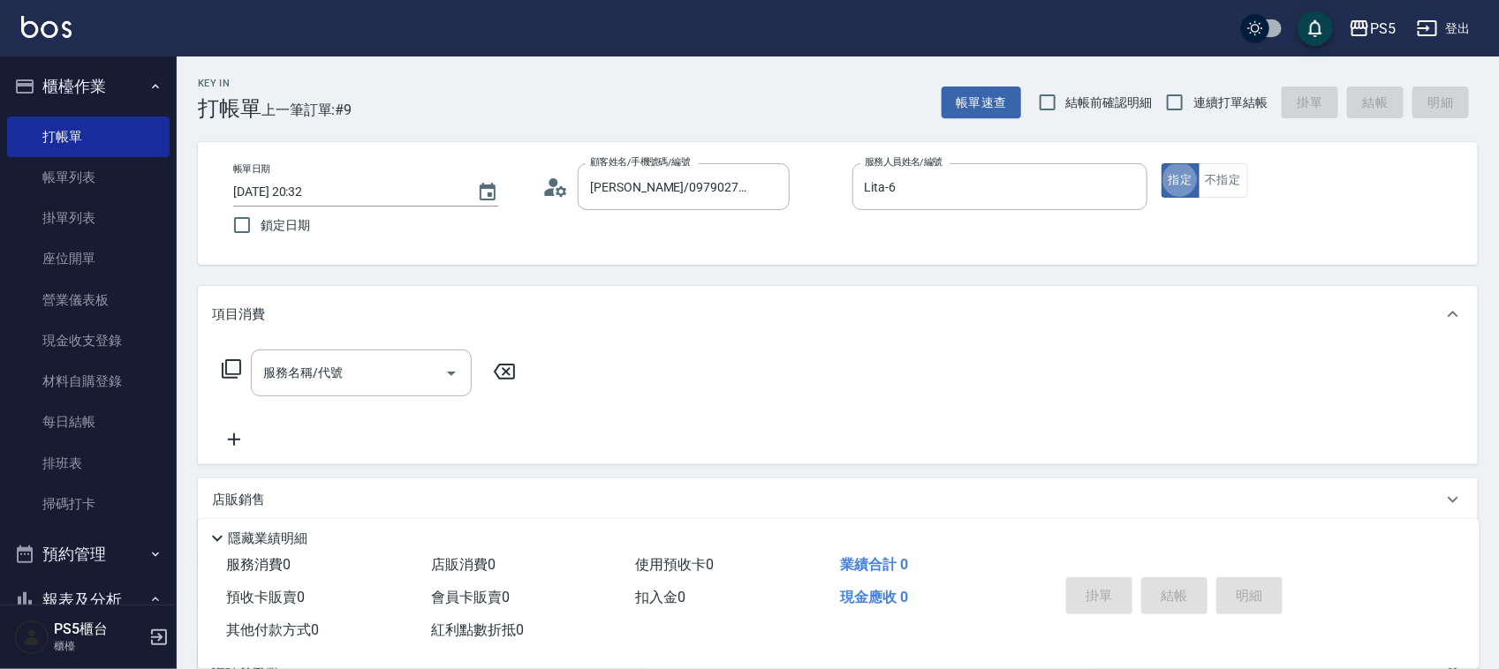
type button "true"
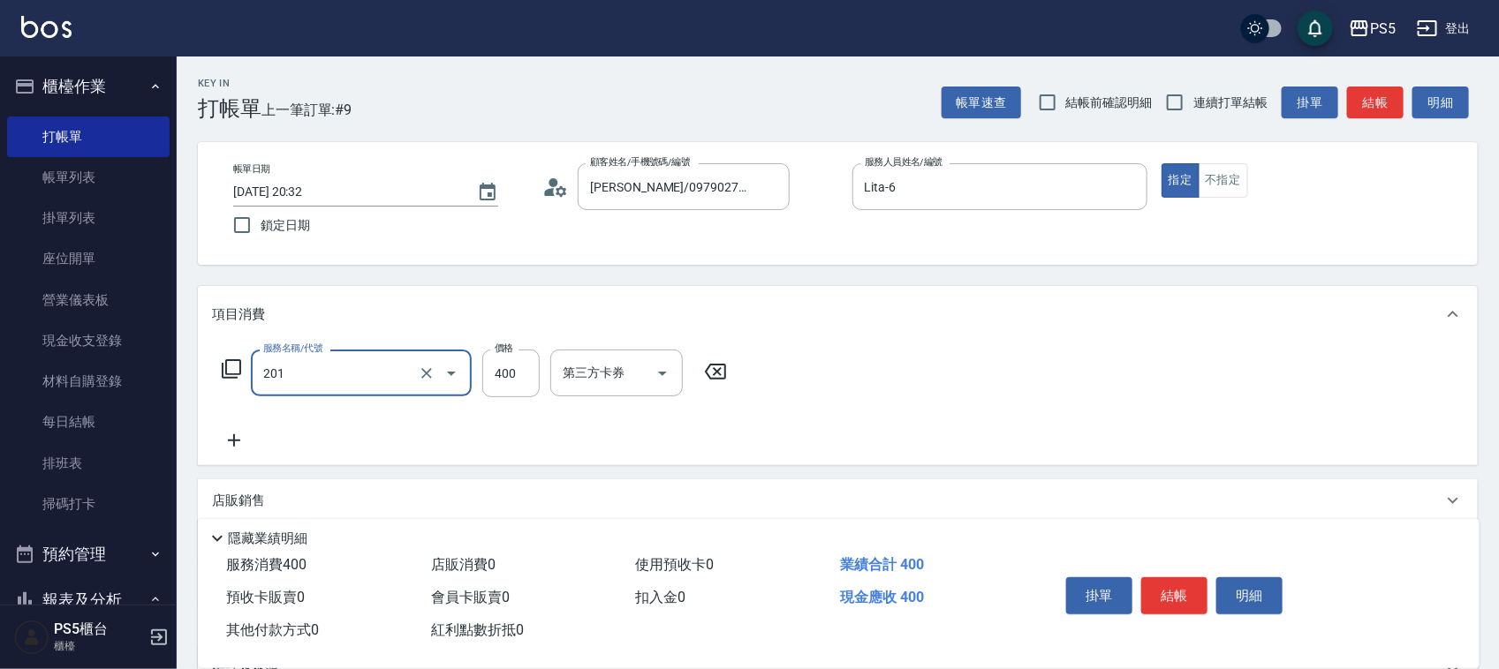
type input "洗剪400(201)"
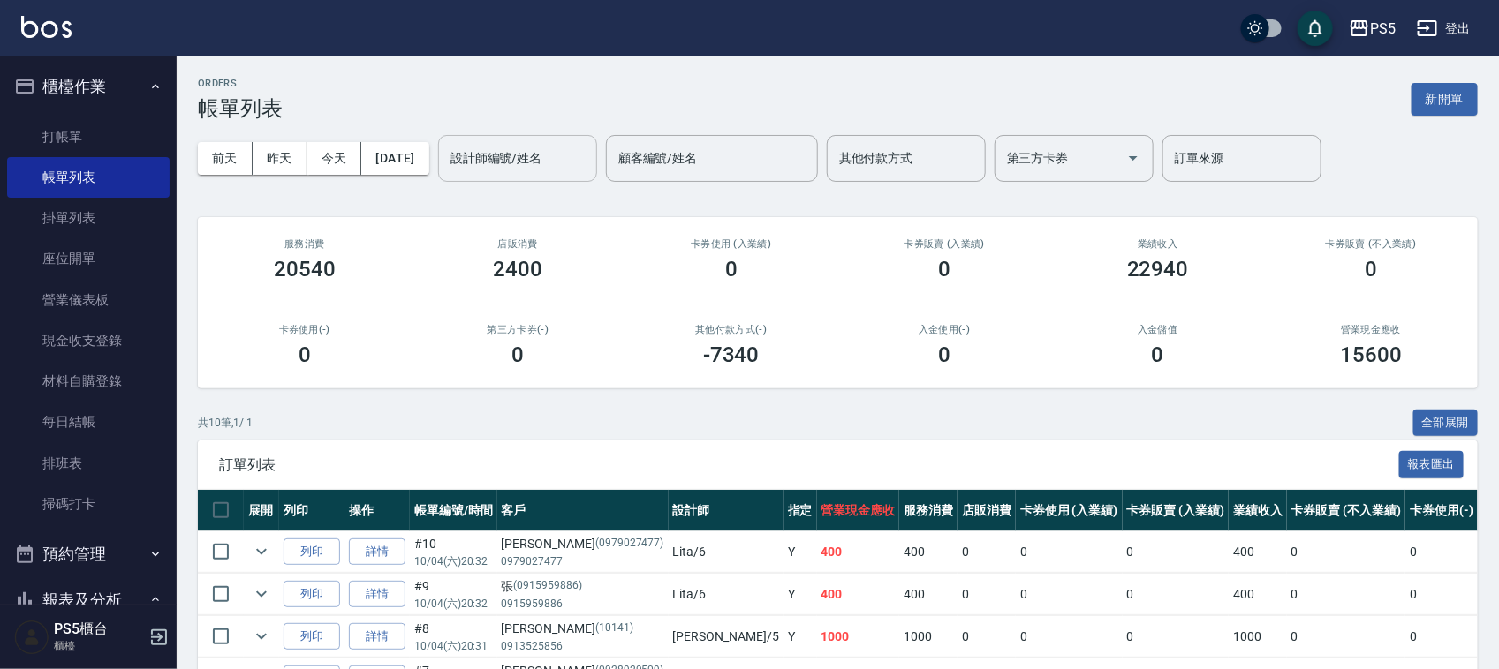
click at [544, 141] on div "設計師編號/姓名" at bounding box center [517, 158] width 159 height 47
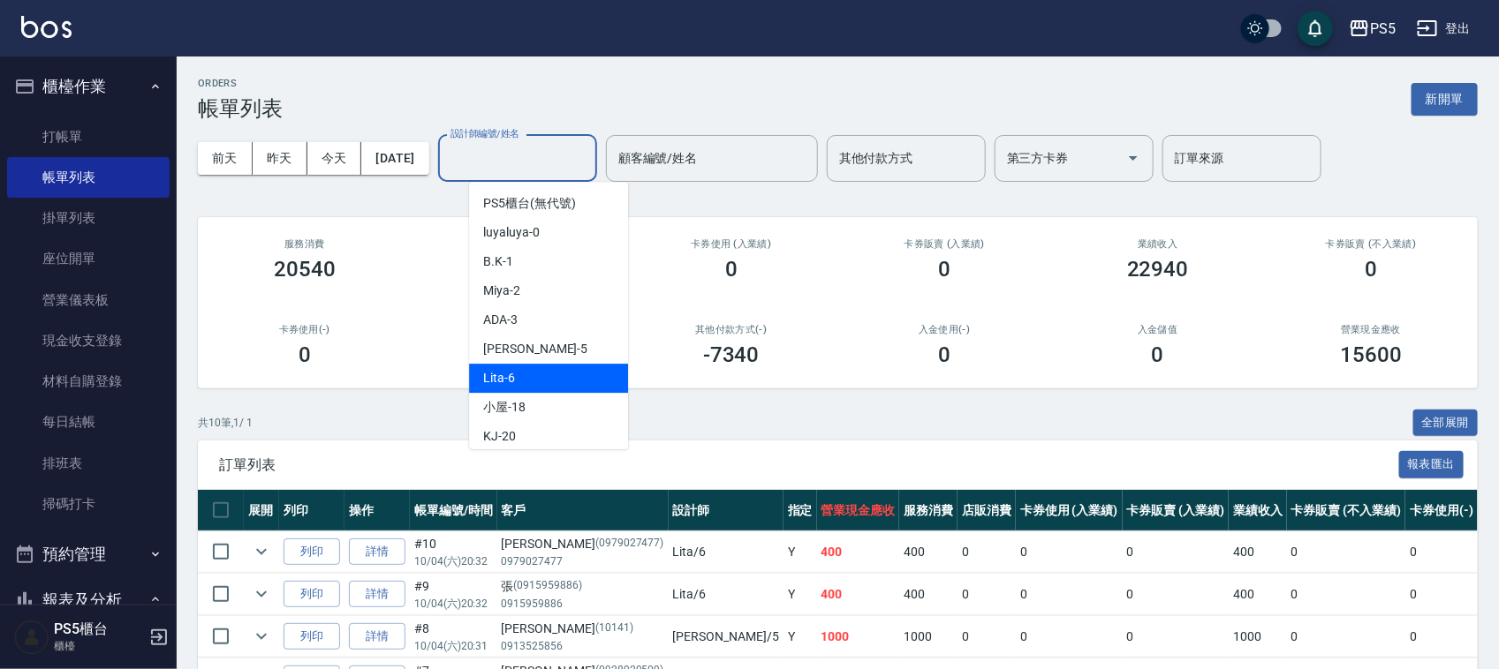
click at [548, 368] on div "Lita -6" at bounding box center [548, 378] width 159 height 29
type input "Lita-6"
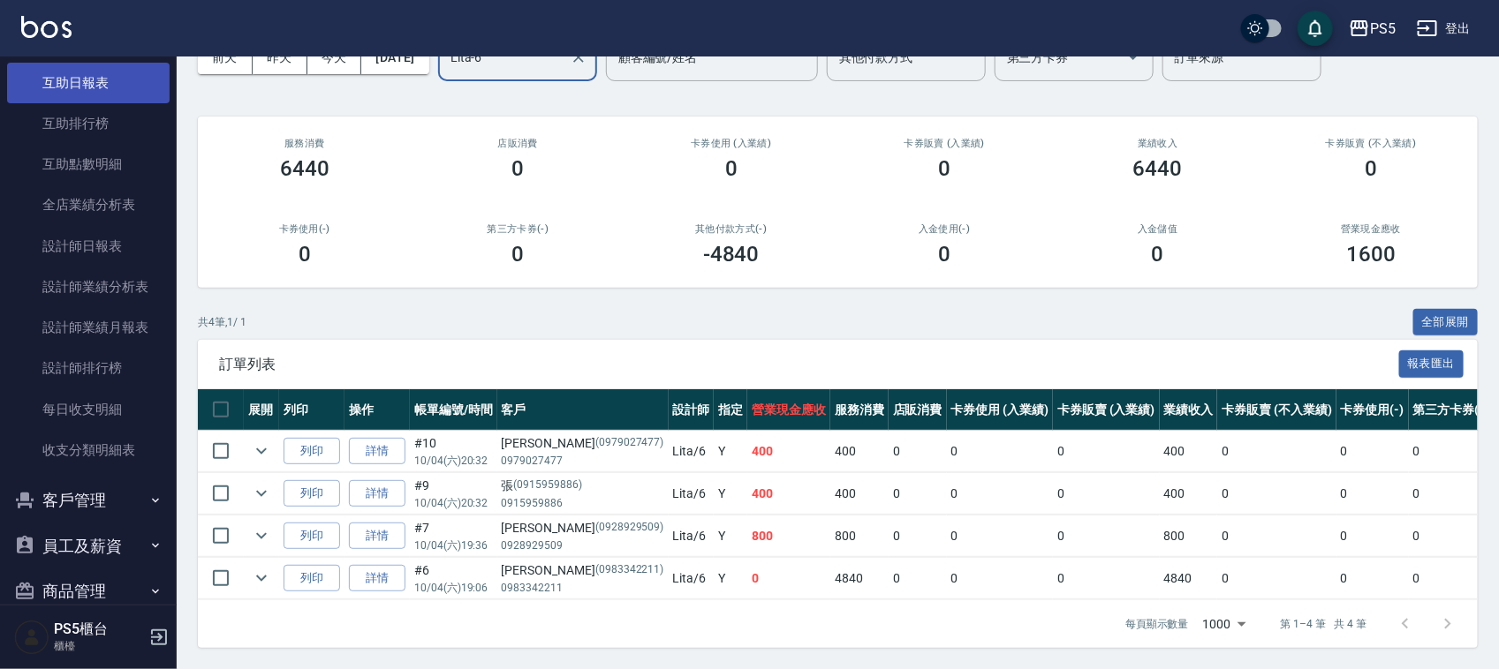
scroll to position [662, 0]
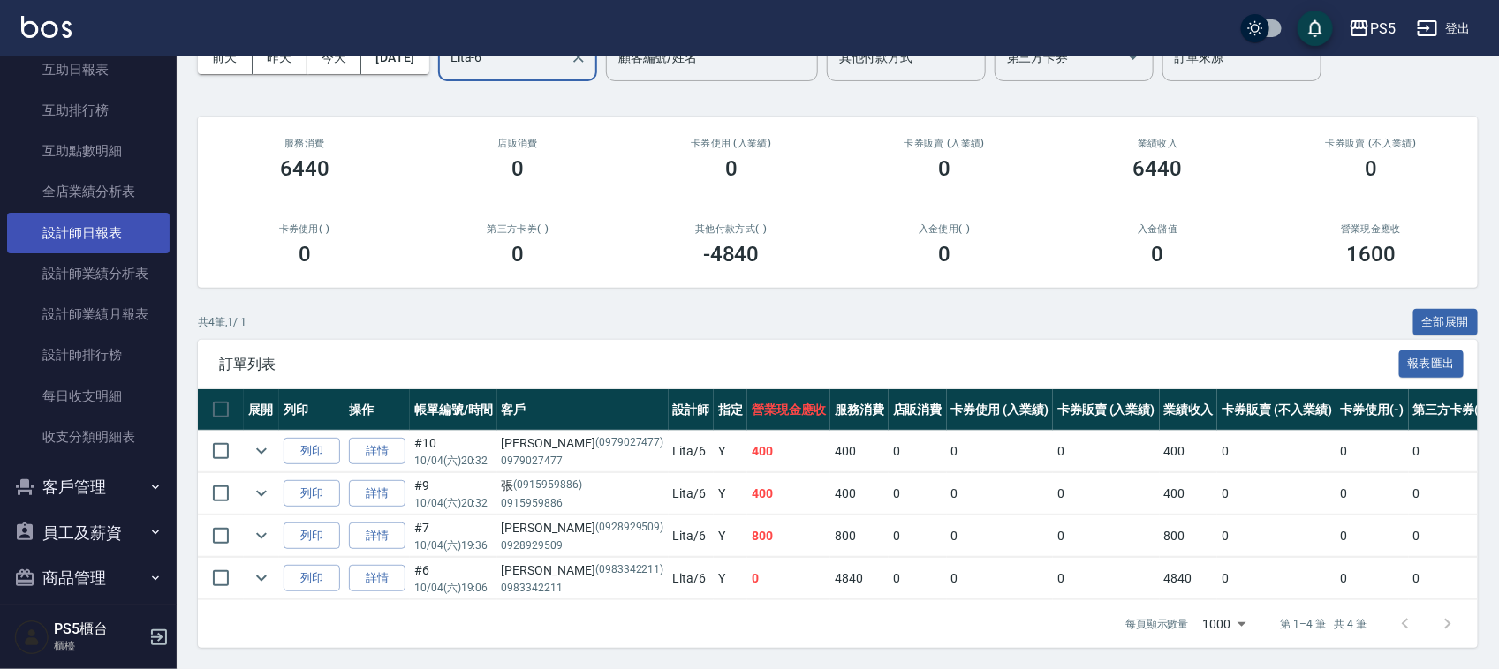
click at [89, 222] on link "設計師日報表" at bounding box center [88, 233] width 163 height 41
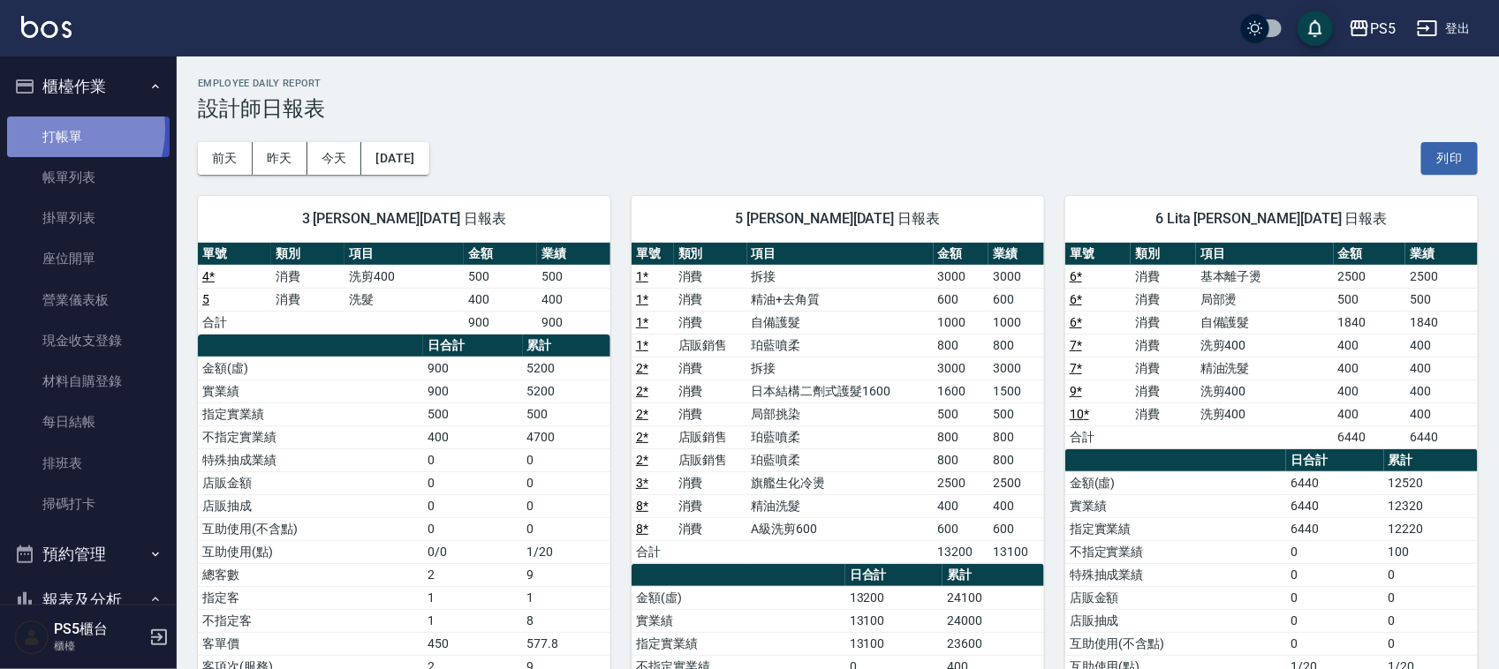
click at [59, 129] on link "打帳單" at bounding box center [88, 137] width 163 height 41
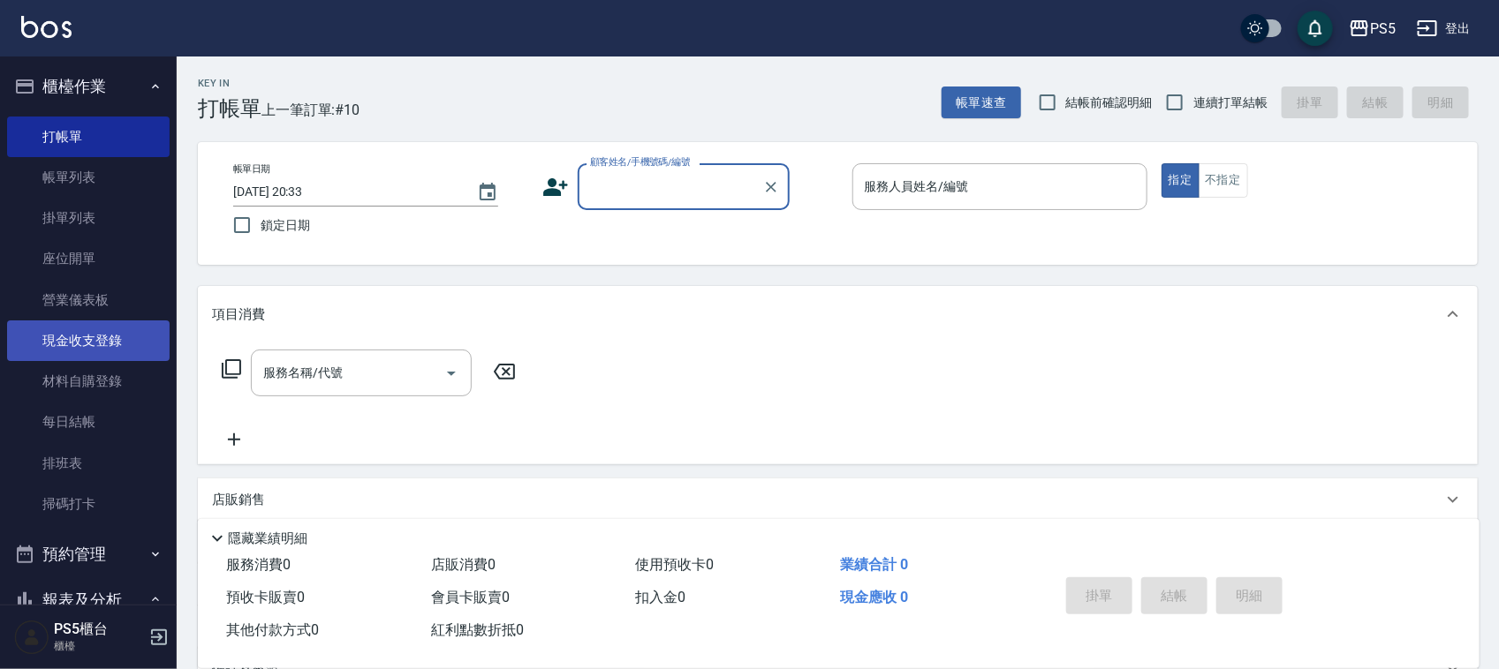
click at [109, 336] on link "現金收支登錄" at bounding box center [88, 341] width 163 height 41
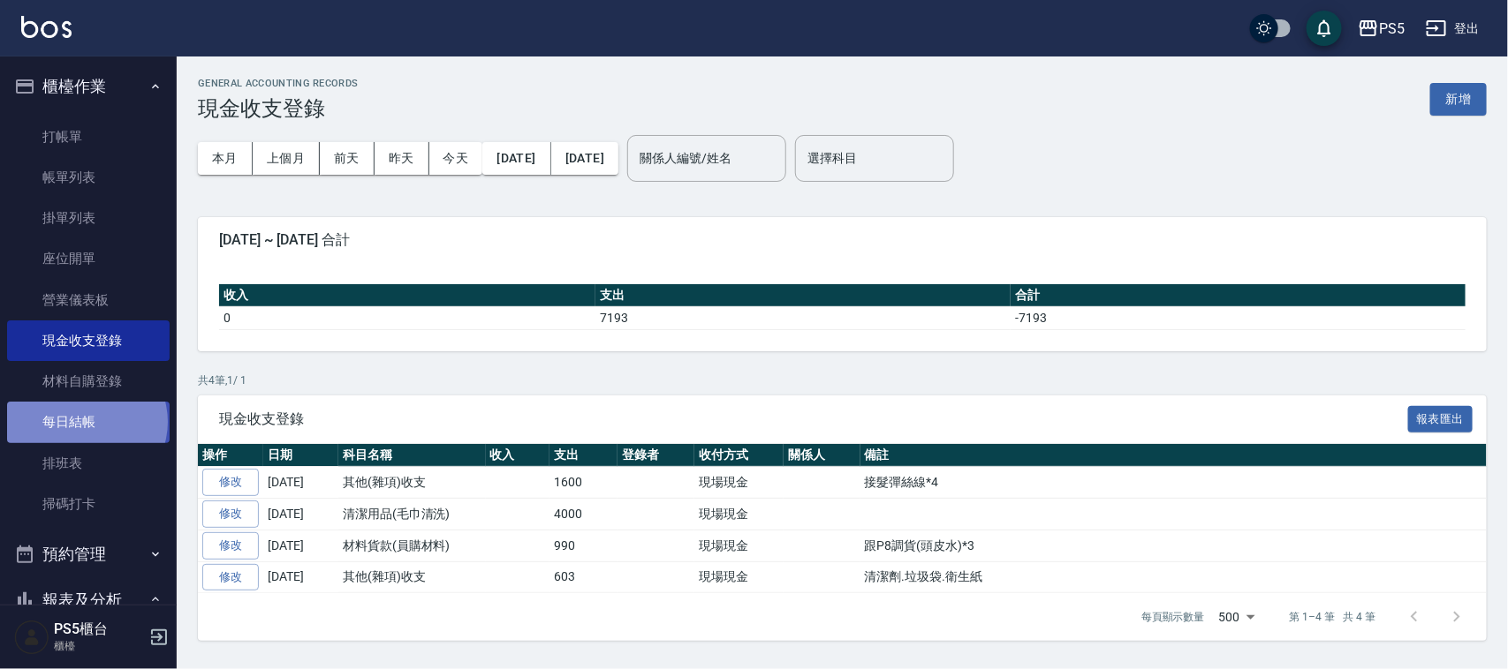
click at [86, 422] on link "每日結帳" at bounding box center [88, 422] width 163 height 41
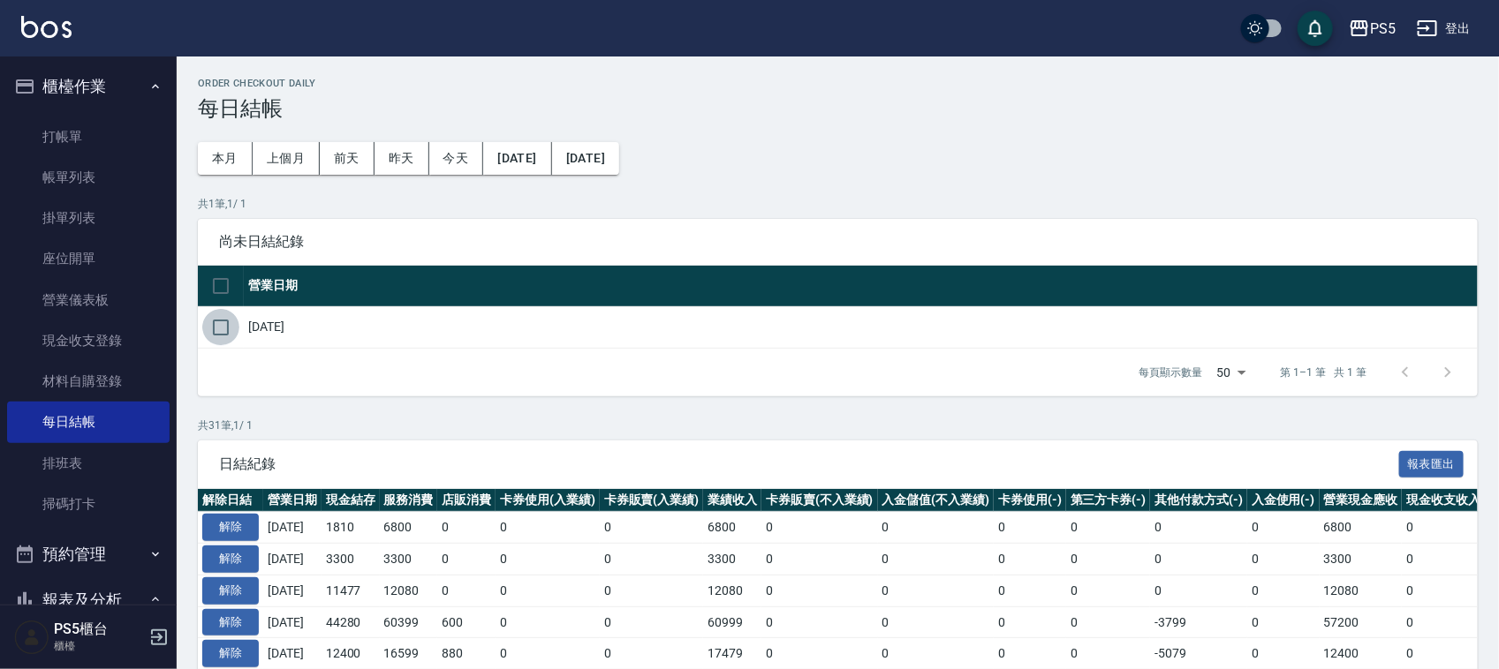
click at [222, 323] on input "checkbox" at bounding box center [220, 327] width 37 height 37
checkbox input "true"
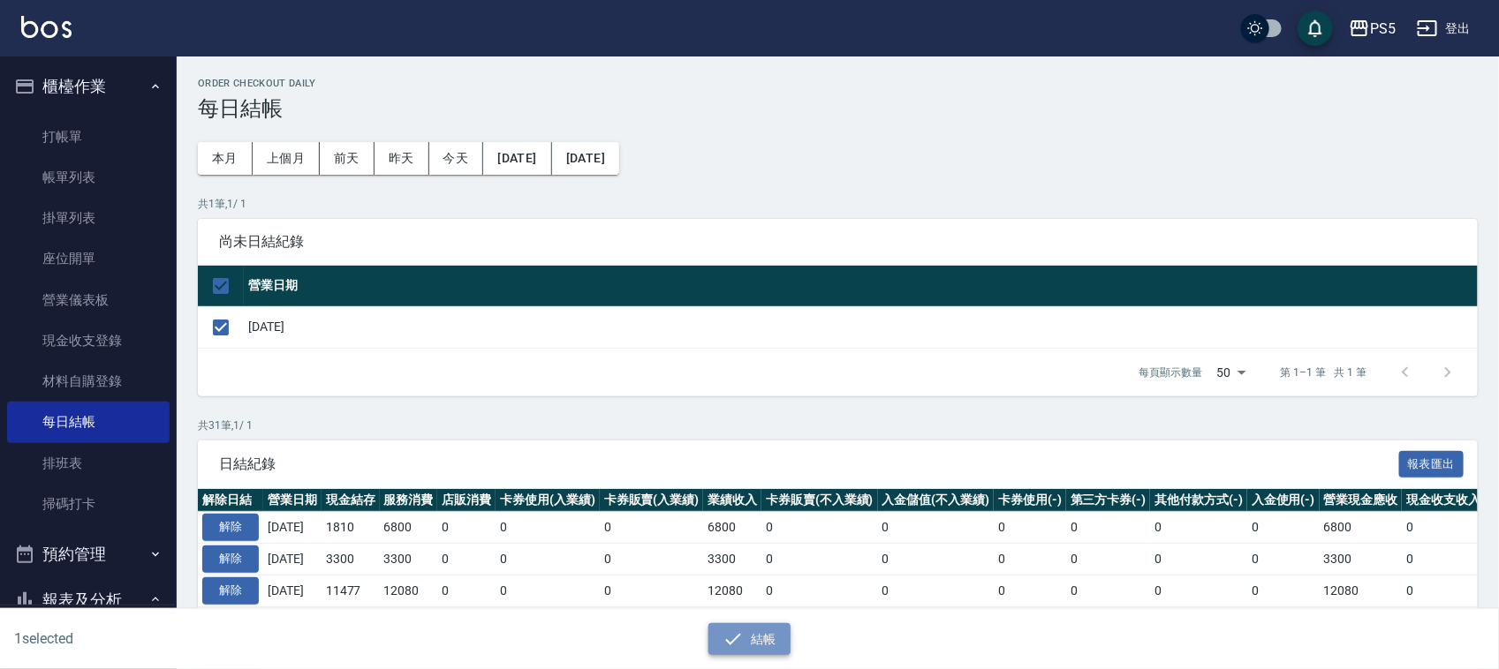
click at [758, 646] on button "結帳" at bounding box center [749, 640] width 82 height 33
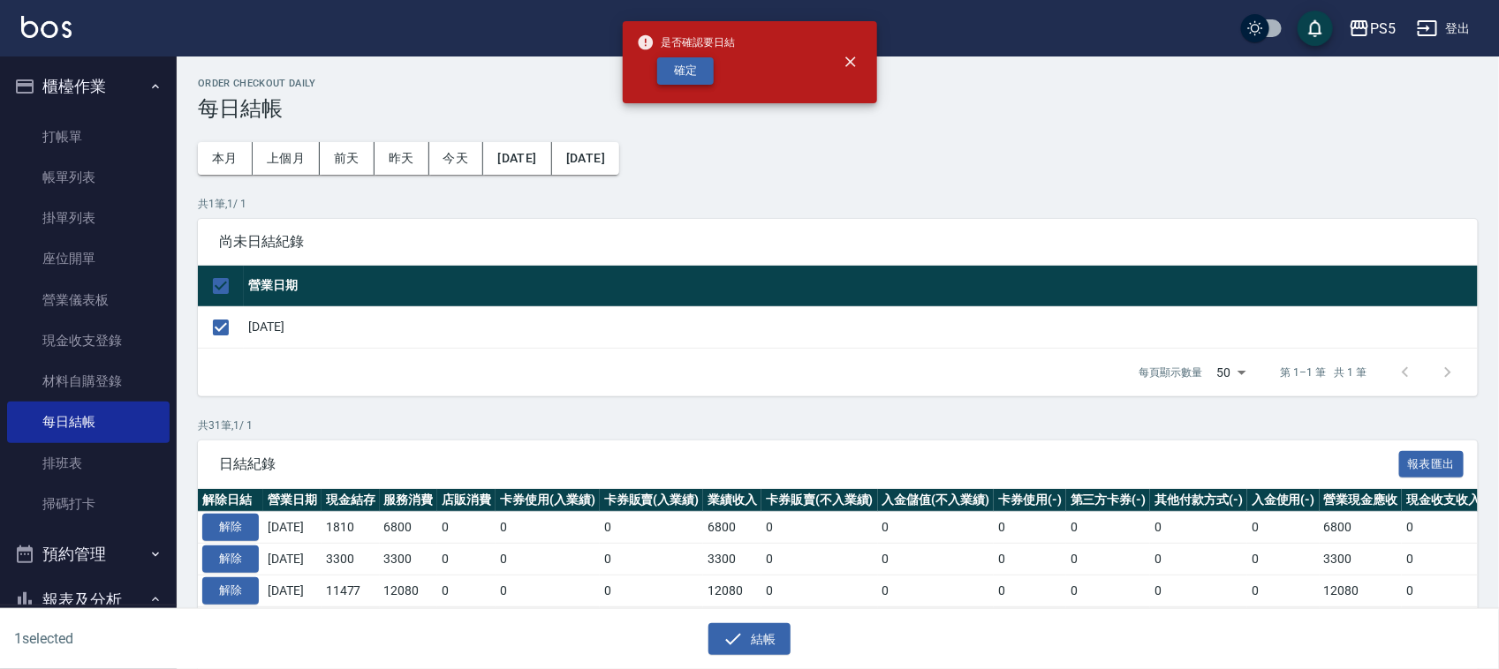
click at [683, 68] on button "確定" at bounding box center [685, 70] width 57 height 27
checkbox input "false"
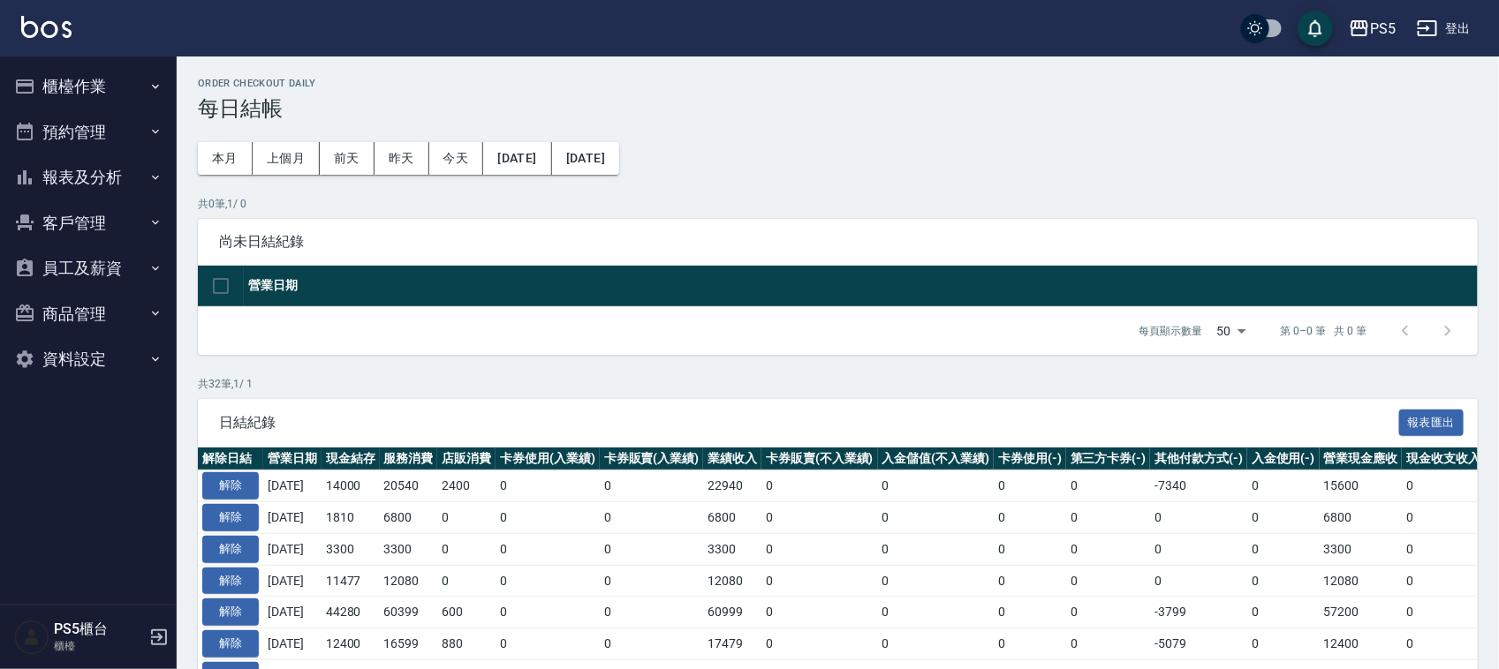
click at [121, 165] on button "報表及分析" at bounding box center [88, 178] width 163 height 46
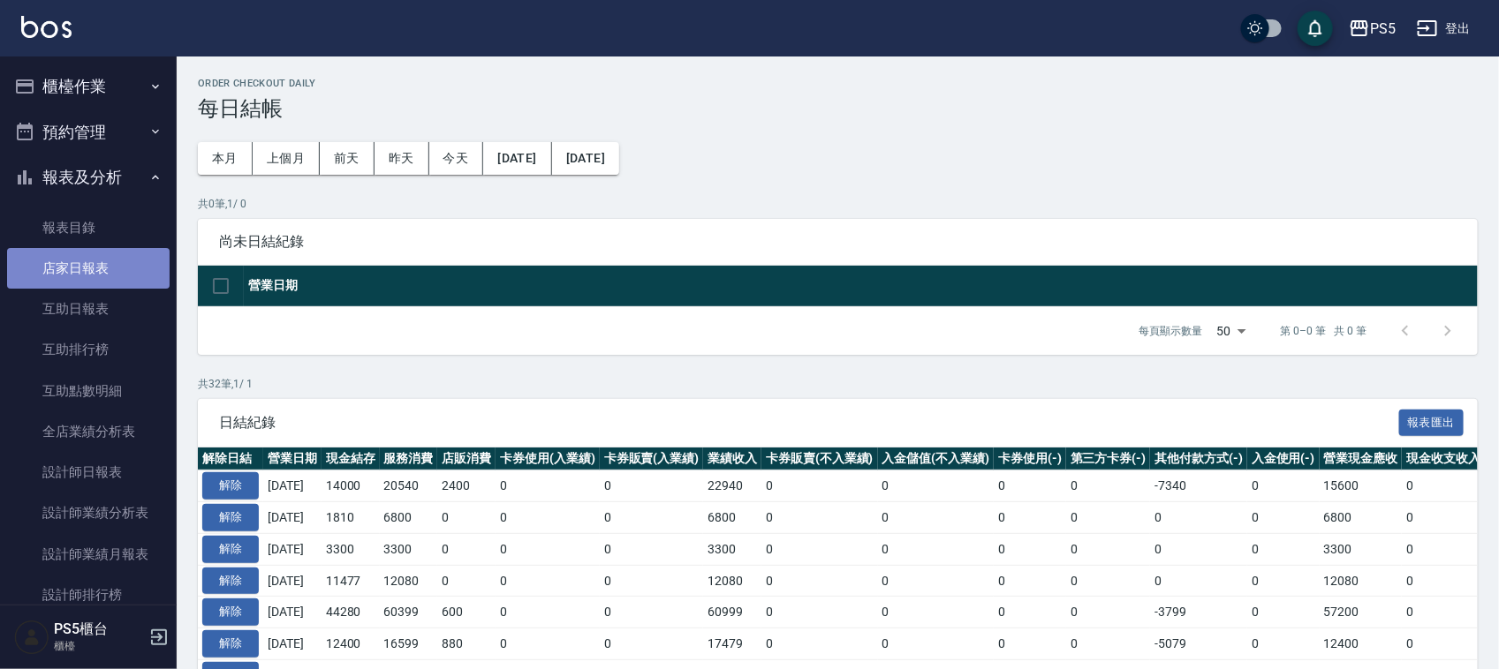
click at [128, 256] on link "店家日報表" at bounding box center [88, 268] width 163 height 41
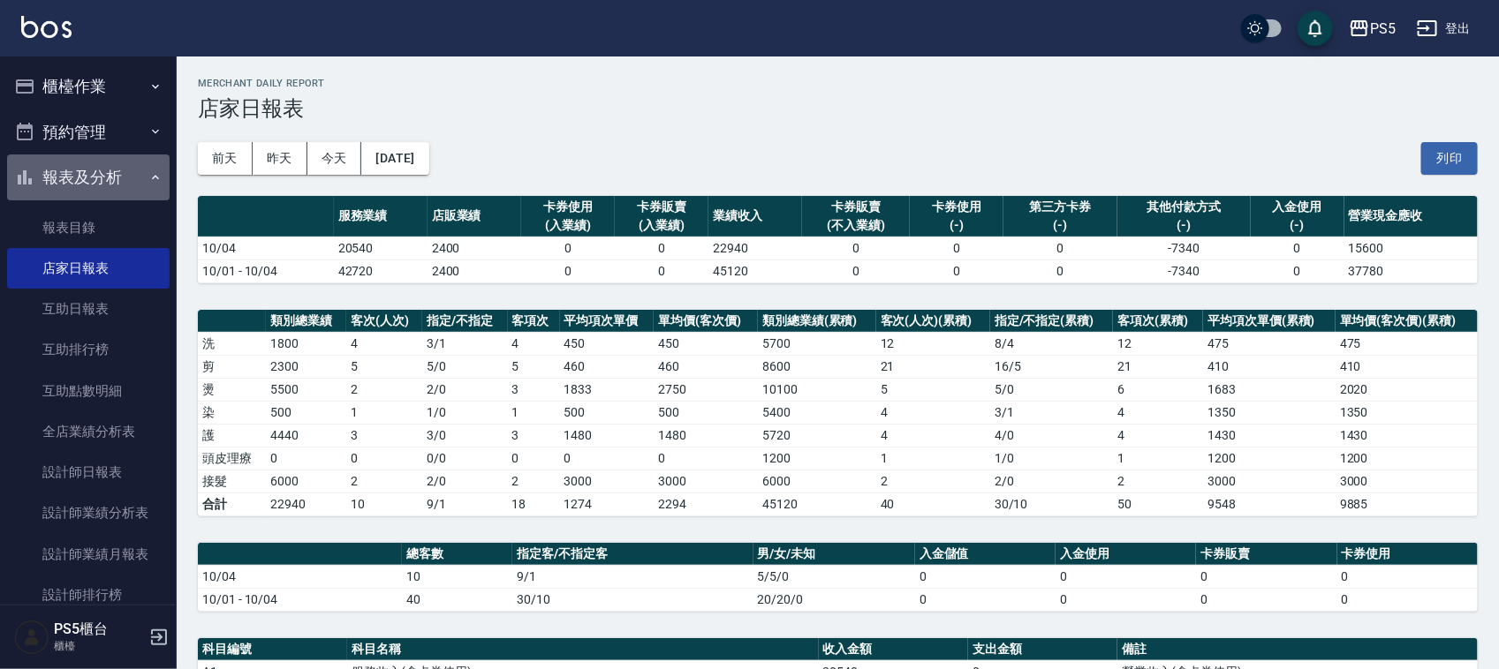
click at [112, 178] on button "報表及分析" at bounding box center [88, 178] width 163 height 46
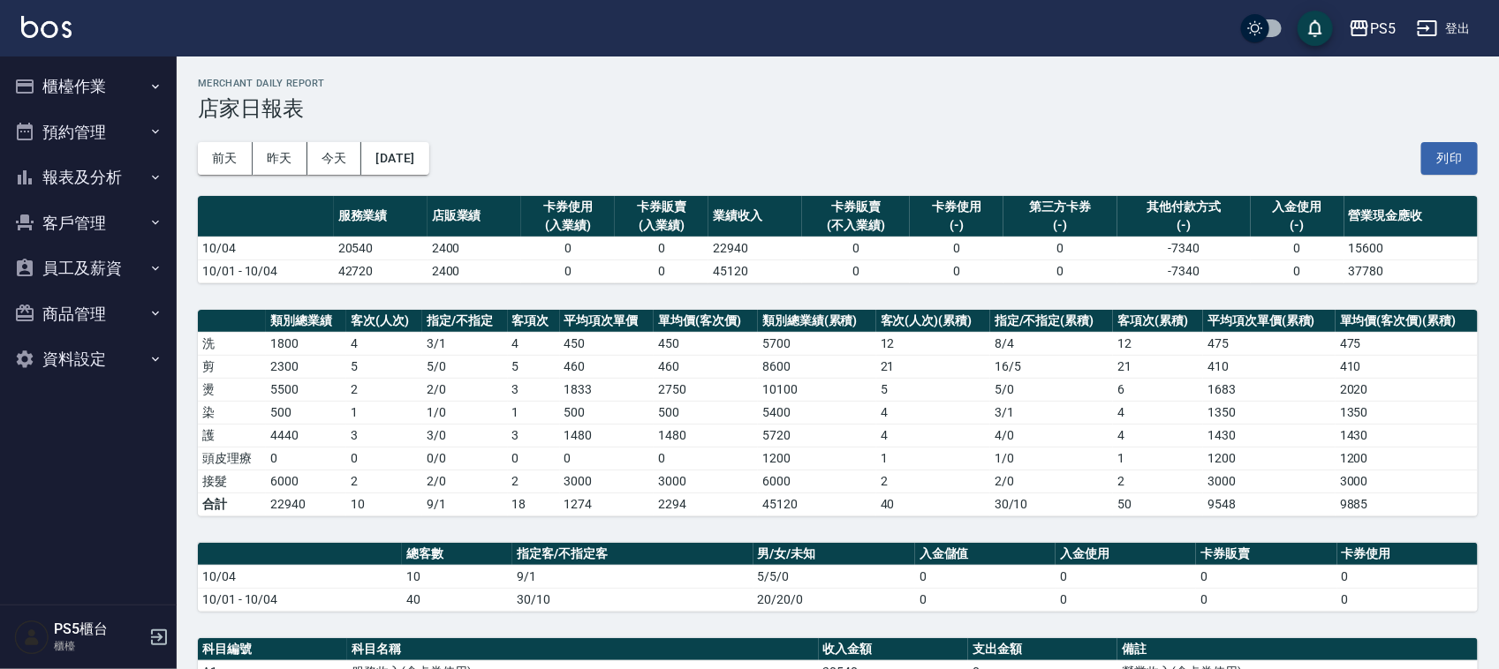
click at [113, 87] on button "櫃檯作業" at bounding box center [88, 87] width 163 height 46
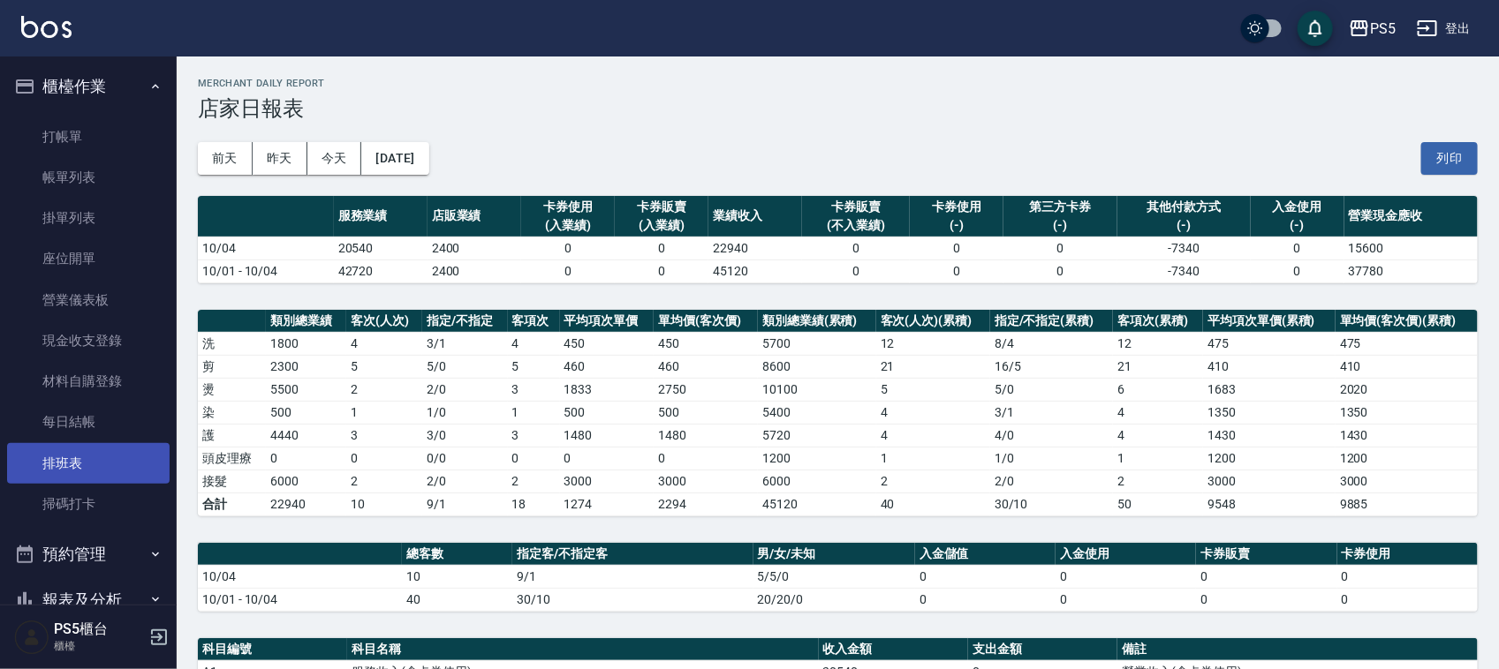
click at [97, 468] on link "排班表" at bounding box center [88, 463] width 163 height 41
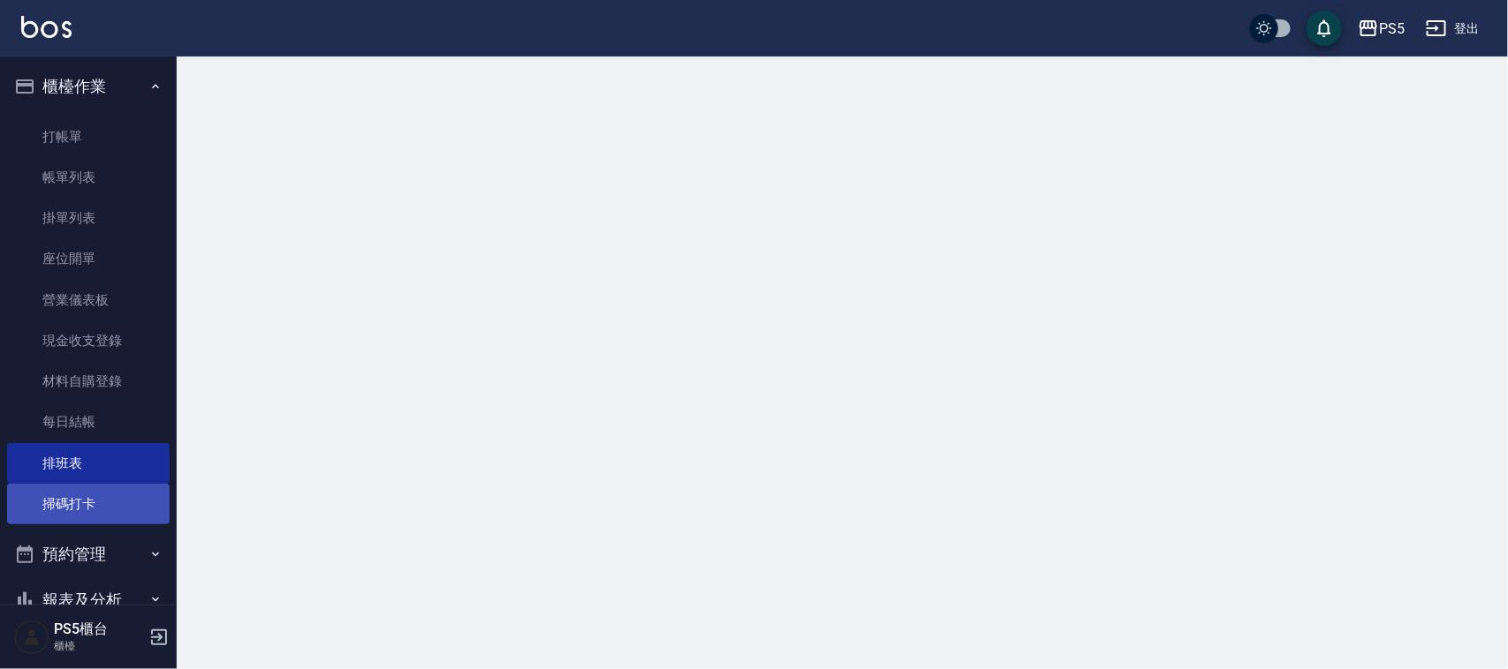
click at [103, 499] on link "掃碼打卡" at bounding box center [88, 504] width 163 height 41
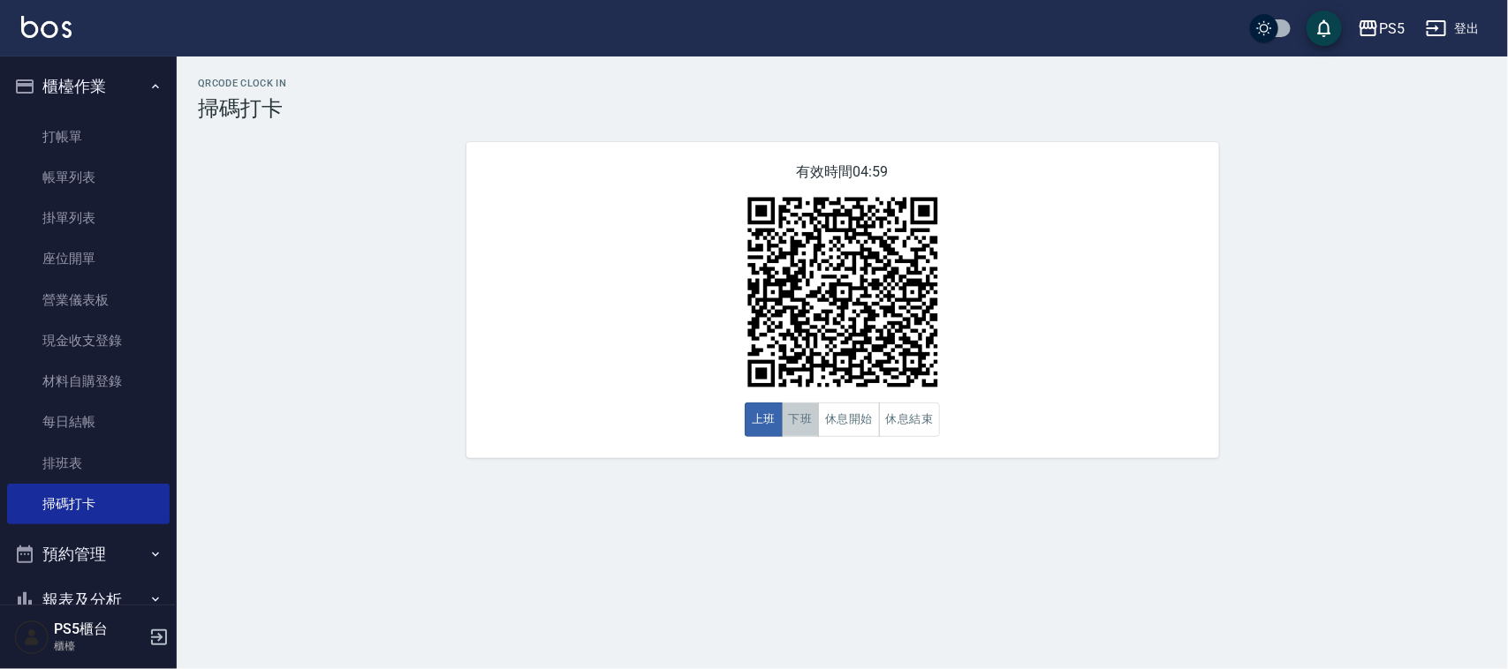
click at [784, 434] on button "下班" at bounding box center [801, 420] width 38 height 34
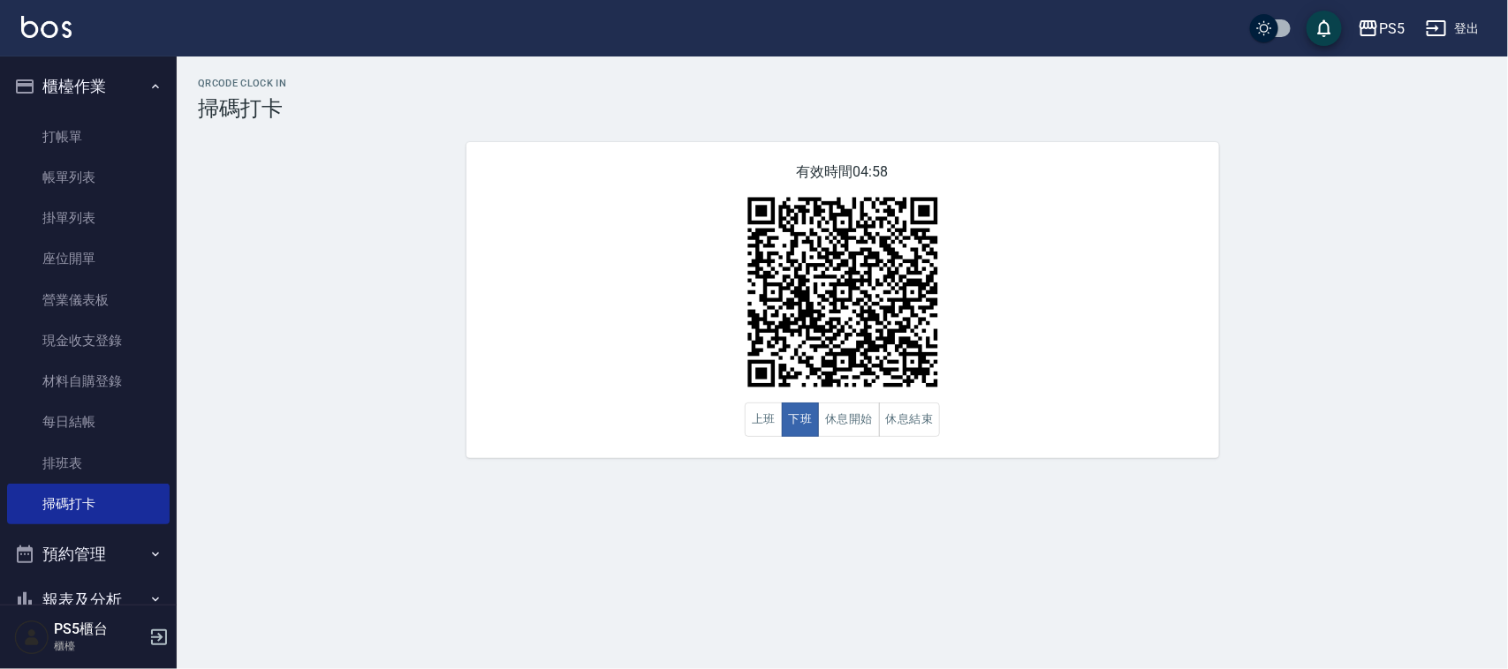
scroll to position [221, 0]
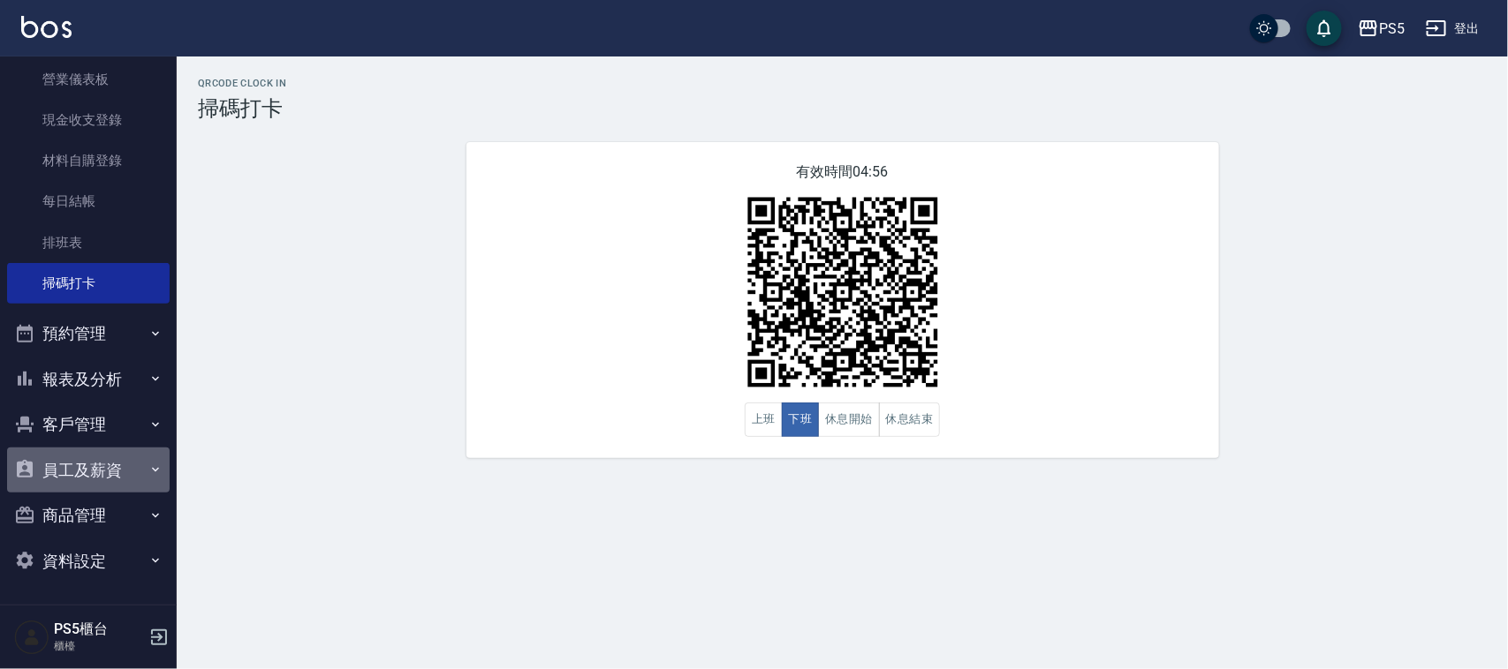
click at [103, 464] on button "員工及薪資" at bounding box center [88, 471] width 163 height 46
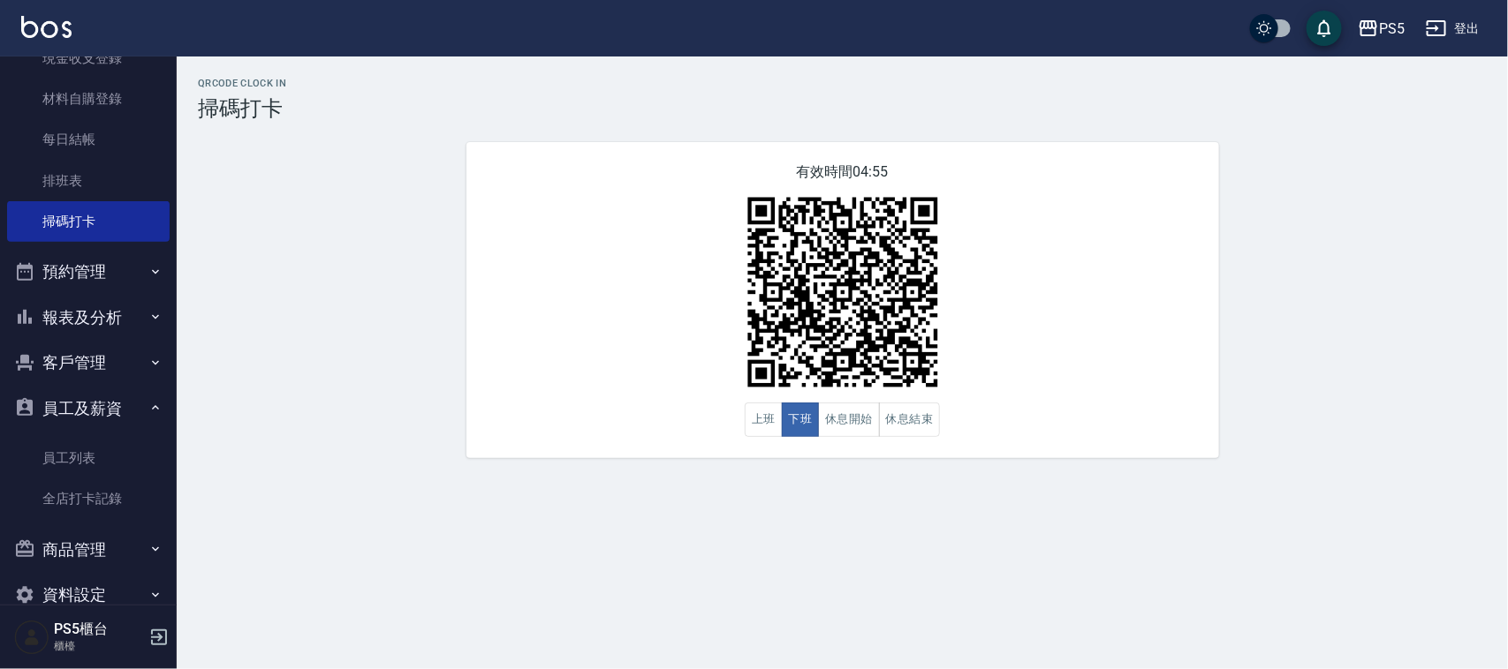
scroll to position [316, 0]
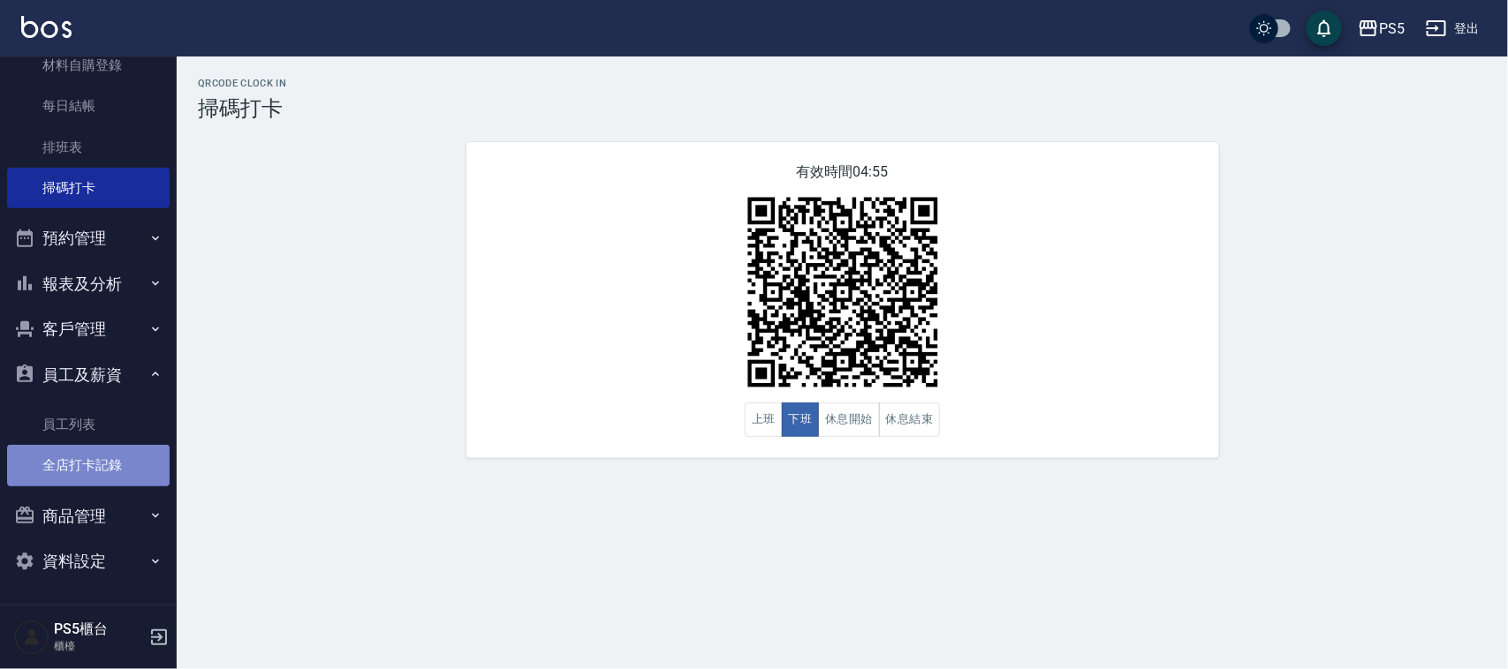
click at [102, 464] on link "全店打卡記錄" at bounding box center [88, 465] width 163 height 41
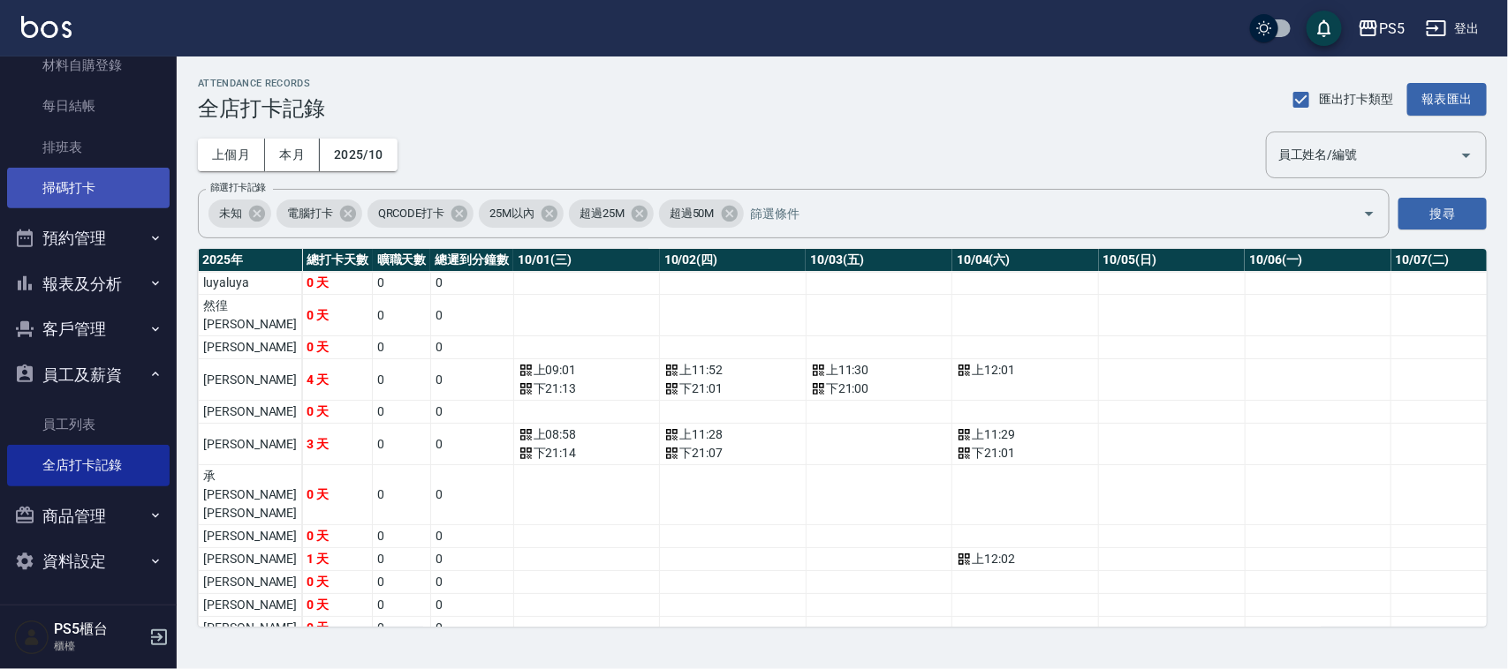
click at [59, 175] on link "掃碼打卡" at bounding box center [88, 188] width 163 height 41
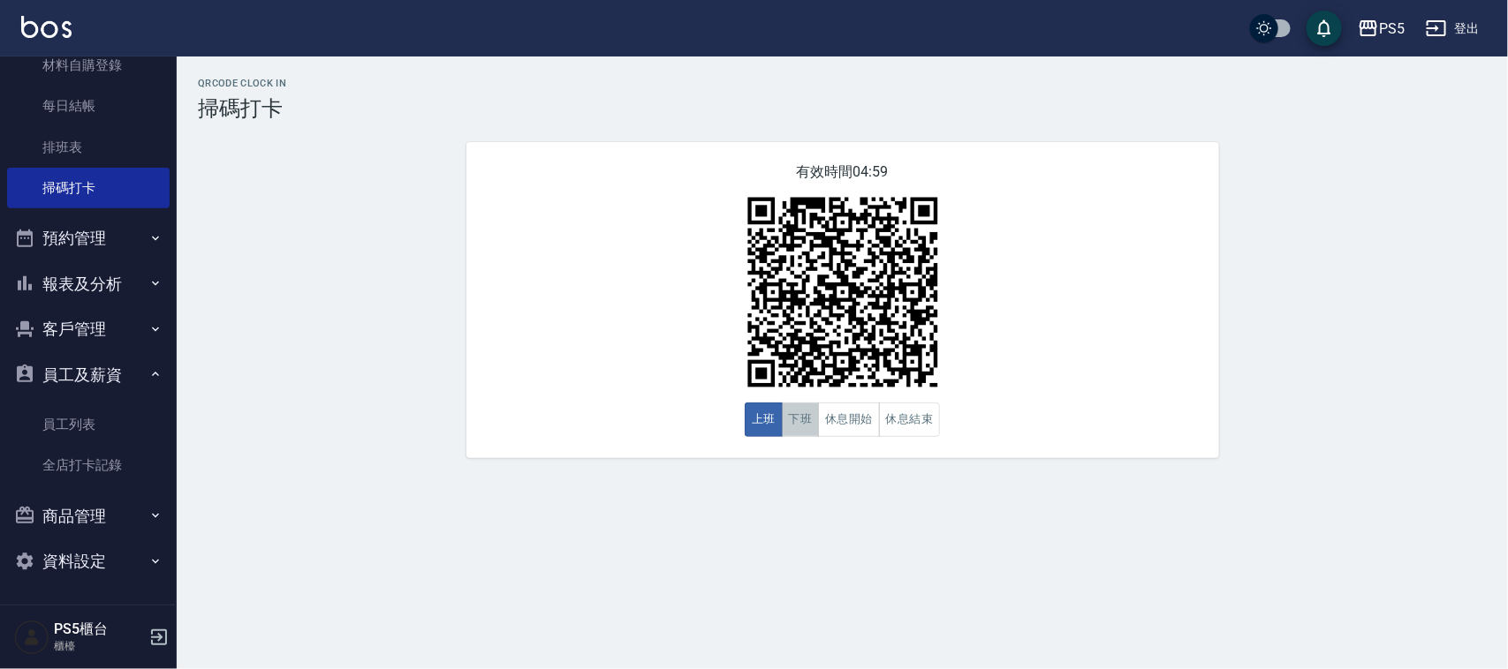
click at [813, 420] on button "下班" at bounding box center [801, 420] width 38 height 34
